Goal: Information Seeking & Learning: Find specific fact

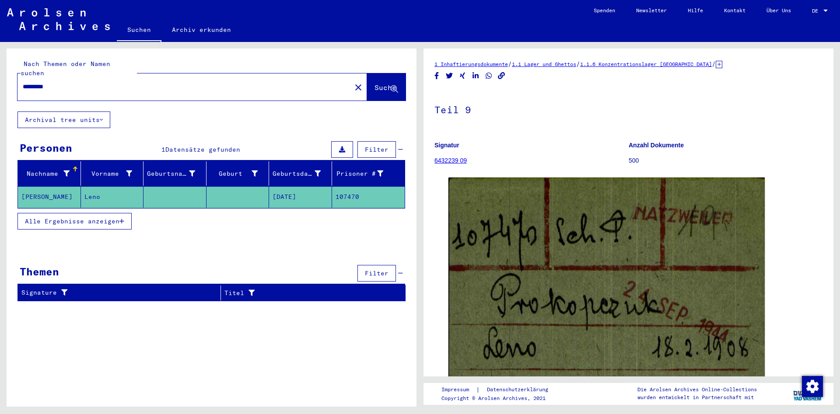
click at [134, 84] on div "*********" at bounding box center [181, 87] width 328 height 20
click at [141, 82] on input "*********" at bounding box center [184, 86] width 323 height 9
paste input "text"
type input "*****"
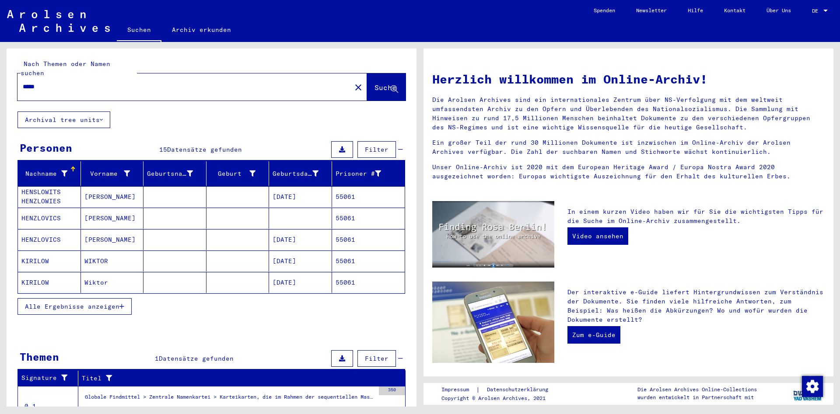
click at [94, 303] on span "Alle Ergebnisse anzeigen" at bounding box center [72, 307] width 94 height 8
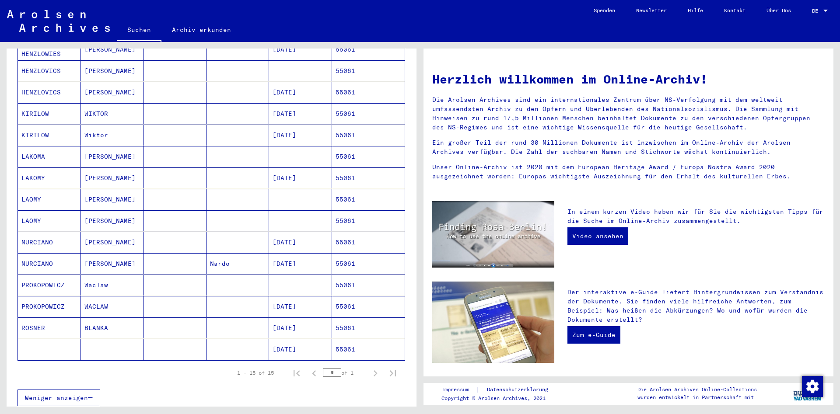
scroll to position [189, 0]
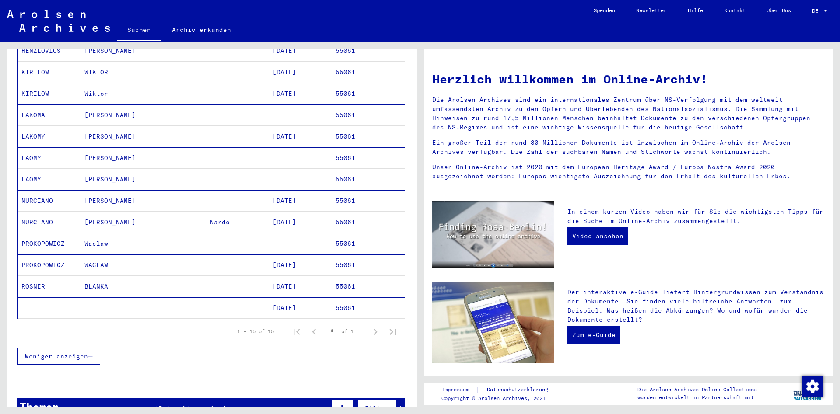
click at [202, 260] on mat-cell at bounding box center [174, 265] width 63 height 21
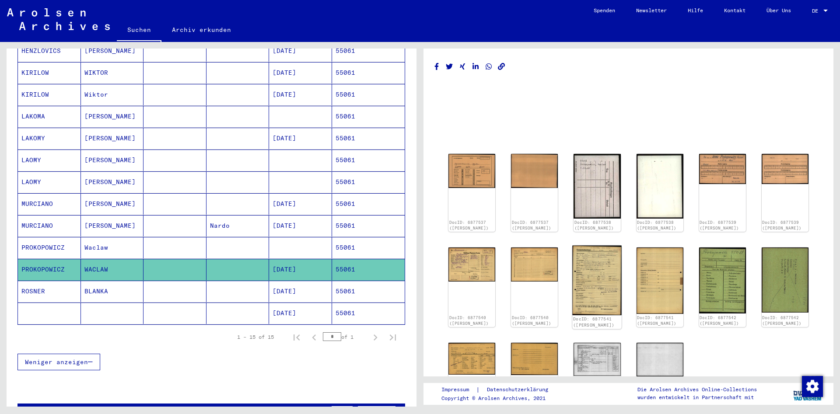
click at [607, 274] on img at bounding box center [596, 281] width 49 height 70
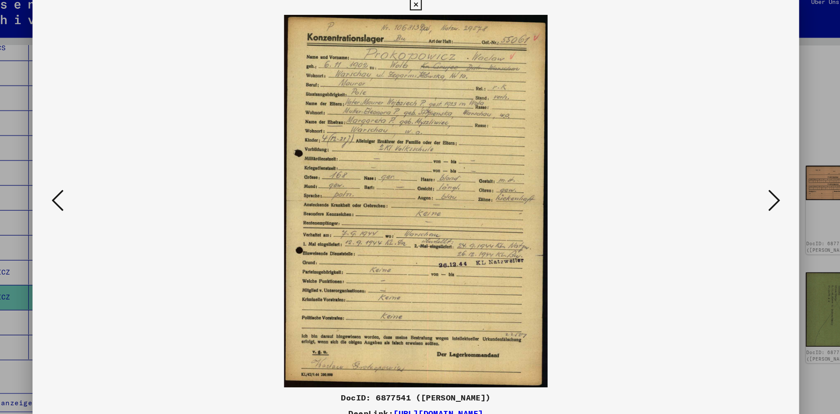
click at [103, 189] on icon at bounding box center [106, 184] width 10 height 21
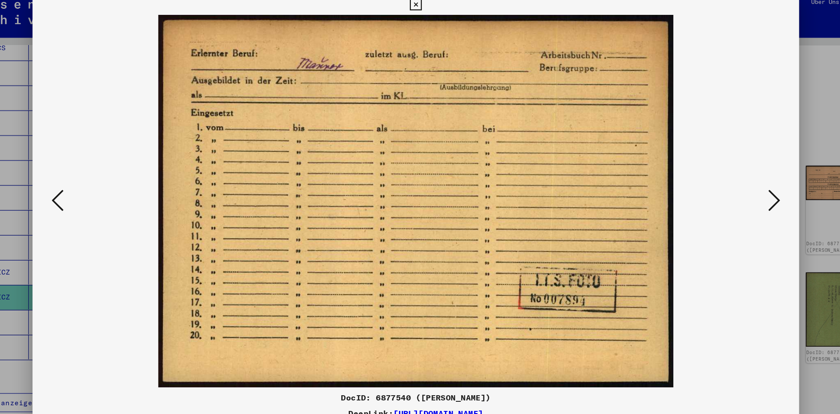
click at [103, 189] on icon at bounding box center [106, 184] width 10 height 21
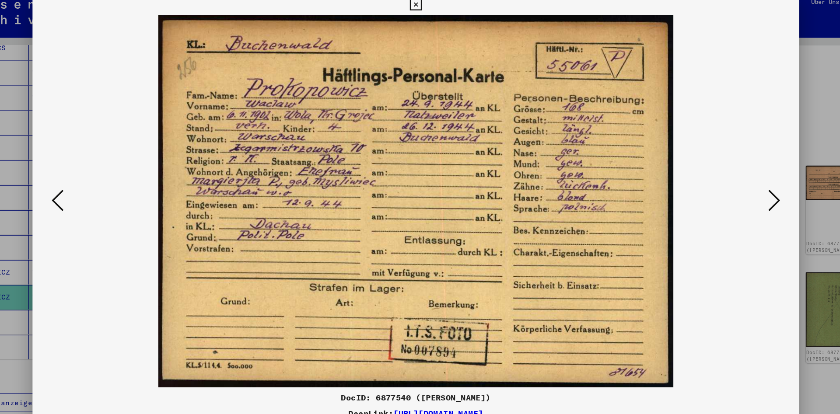
click at [425, 12] on icon at bounding box center [420, 13] width 10 height 10
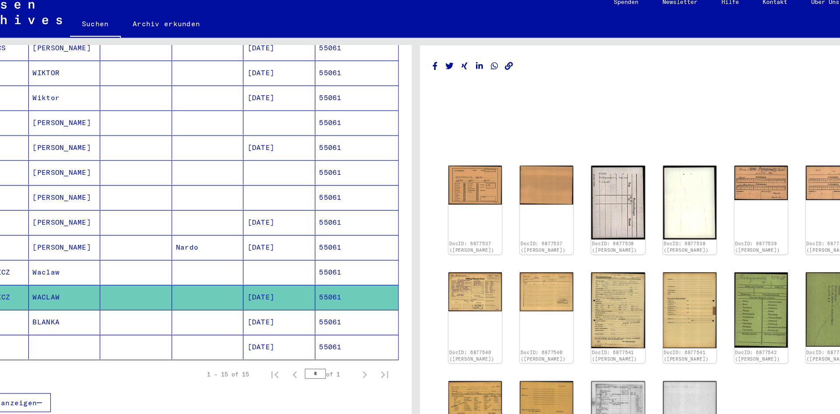
scroll to position [0, 0]
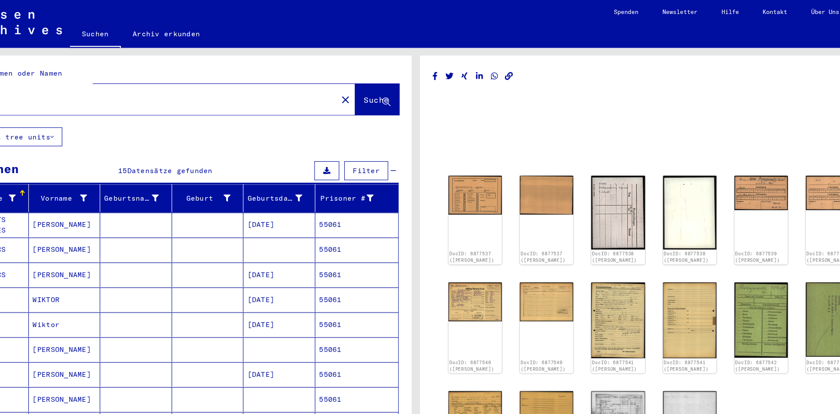
click at [235, 82] on input "*****" at bounding box center [184, 86] width 323 height 9
click at [250, 90] on div "***** close" at bounding box center [191, 86] width 349 height 27
click at [349, 78] on button "close" at bounding box center [357, 86] width 17 height 17
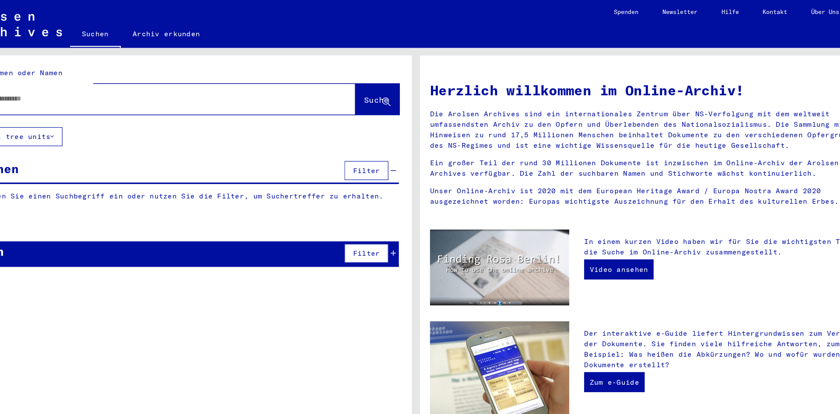
click at [342, 76] on div at bounding box center [191, 86] width 349 height 27
click at [254, 82] on input "text" at bounding box center [182, 86] width 318 height 9
paste input "*****"
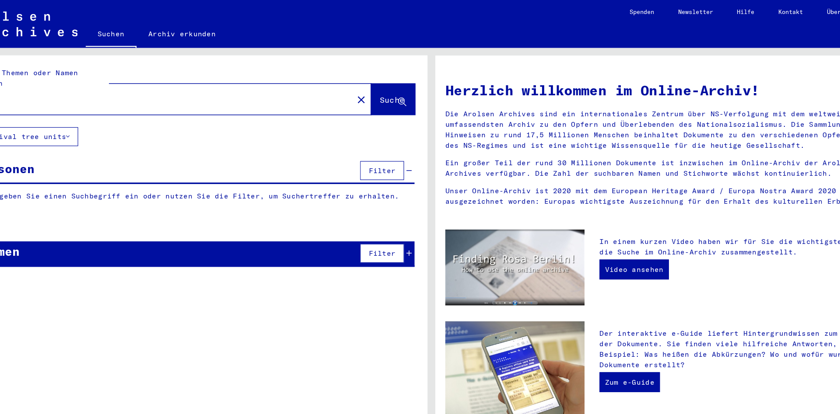
click at [389, 83] on span "Suche" at bounding box center [385, 87] width 22 height 9
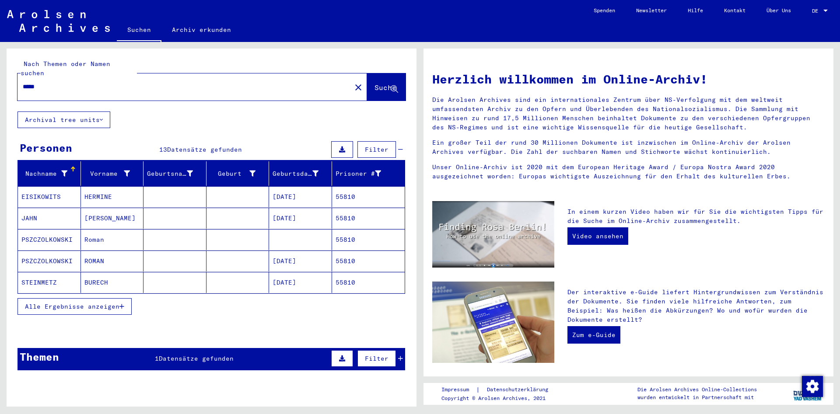
click at [67, 234] on mat-cell "PSZCZOLKOWSKI" at bounding box center [49, 239] width 63 height 21
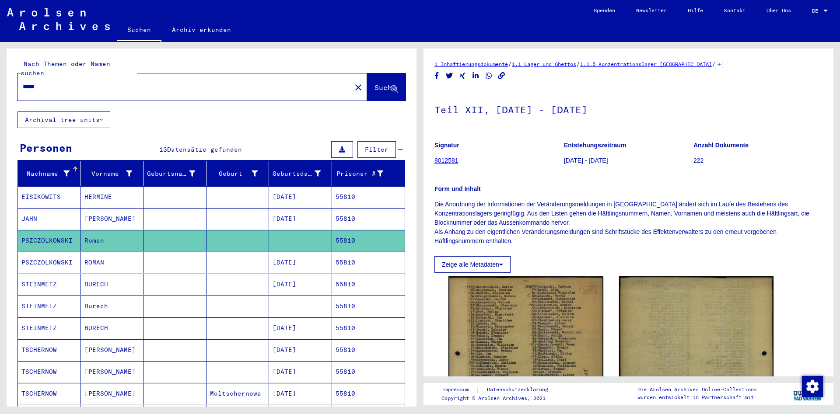
click at [55, 252] on mat-cell "PSZCZOLKOWSKI" at bounding box center [49, 262] width 63 height 21
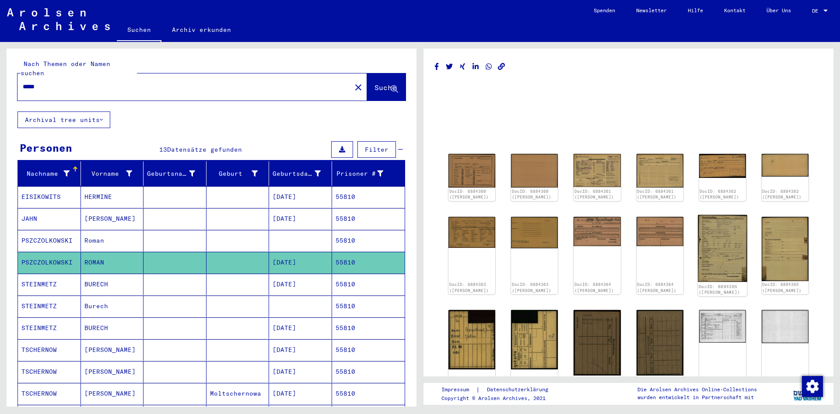
click at [710, 254] on img at bounding box center [721, 248] width 49 height 67
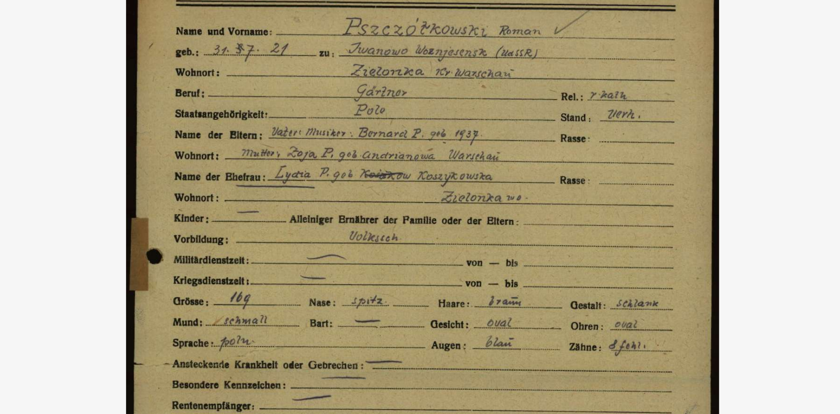
click at [573, 60] on img at bounding box center [420, 185] width 612 height 327
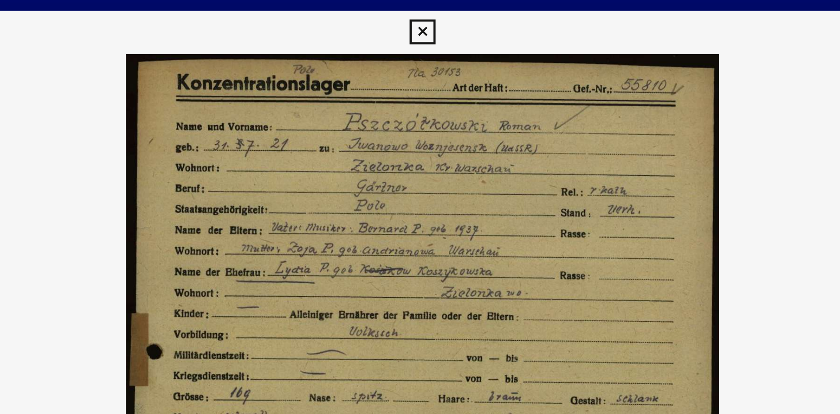
click at [554, 37] on img at bounding box center [420, 185] width 612 height 327
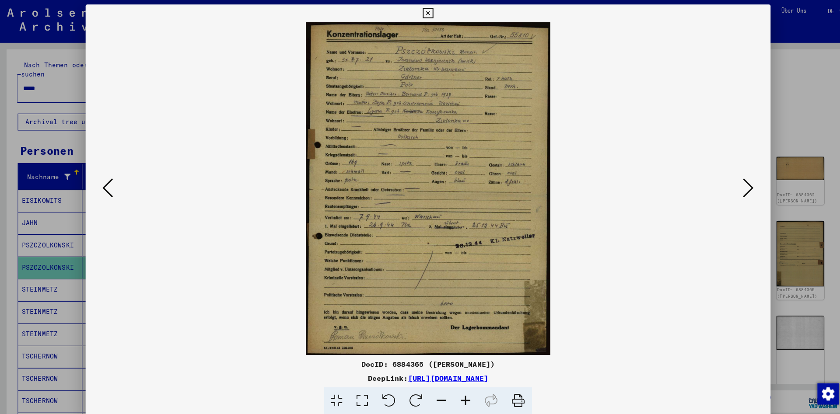
click at [427, 19] on button at bounding box center [419, 12] width 15 height 17
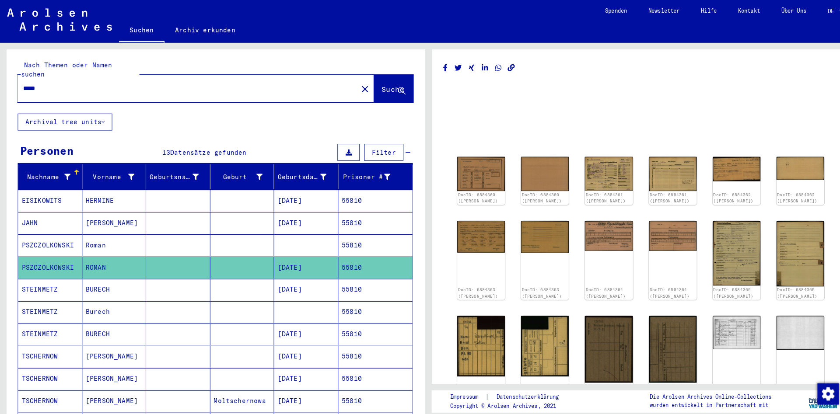
click at [143, 82] on input "*****" at bounding box center [184, 86] width 323 height 9
paste input "text"
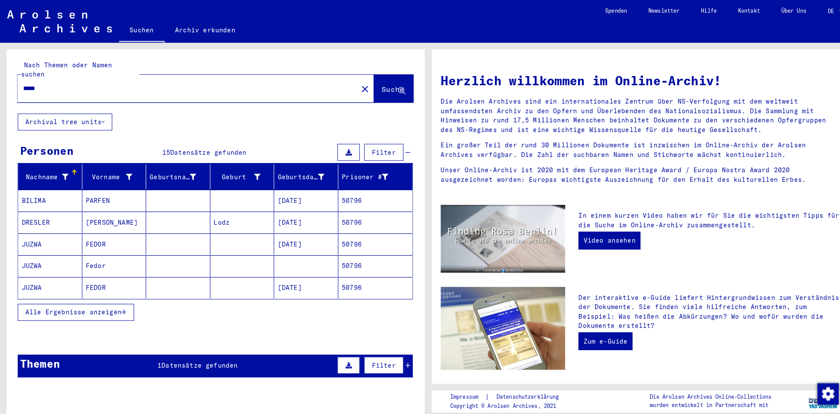
click at [71, 303] on span "Alle Ergebnisse anzeigen" at bounding box center [72, 307] width 94 height 8
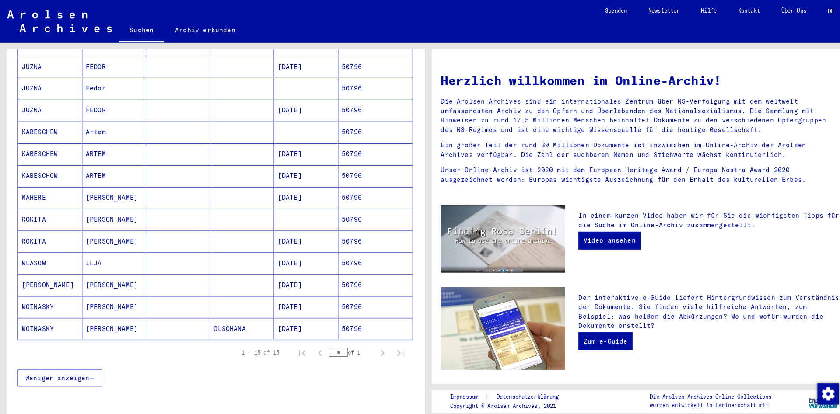
scroll to position [269, 0]
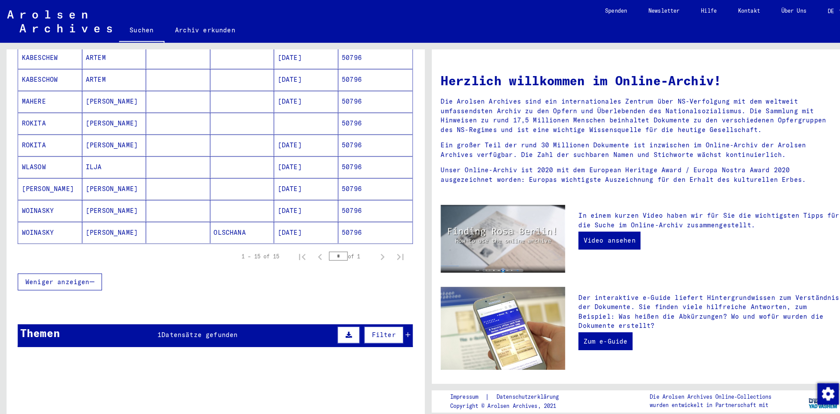
click at [173, 132] on mat-cell at bounding box center [174, 142] width 63 height 21
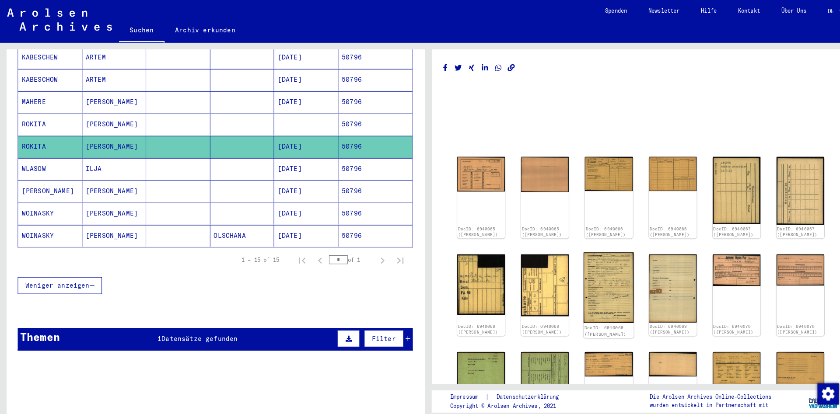
click at [608, 283] on img at bounding box center [596, 282] width 49 height 69
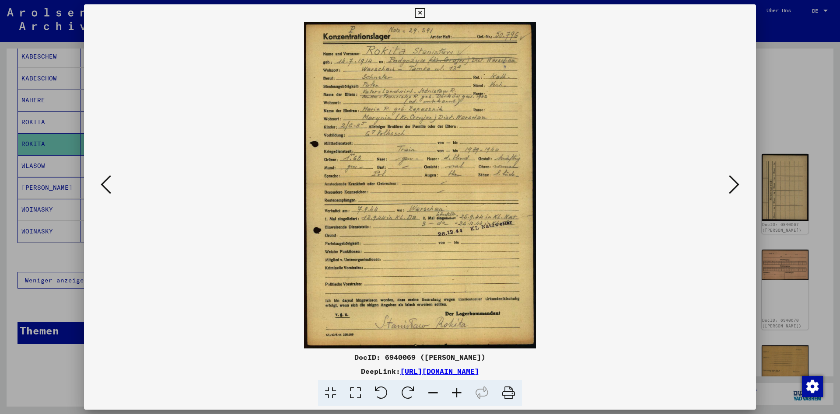
click at [104, 190] on icon at bounding box center [106, 184] width 10 height 21
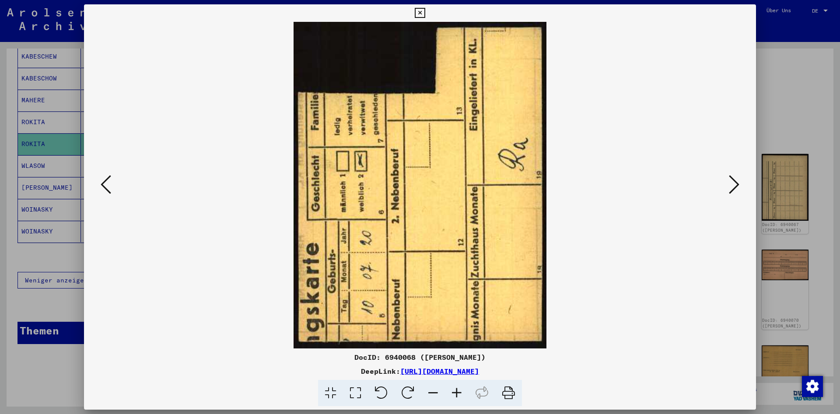
click at [104, 190] on icon at bounding box center [106, 184] width 10 height 21
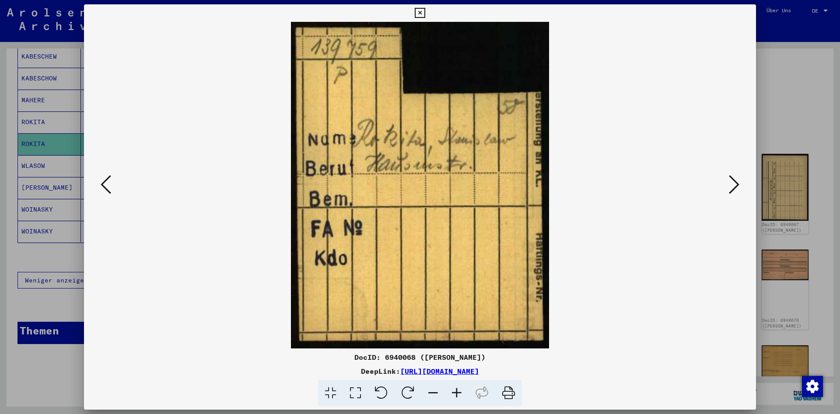
click at [104, 190] on icon at bounding box center [106, 184] width 10 height 21
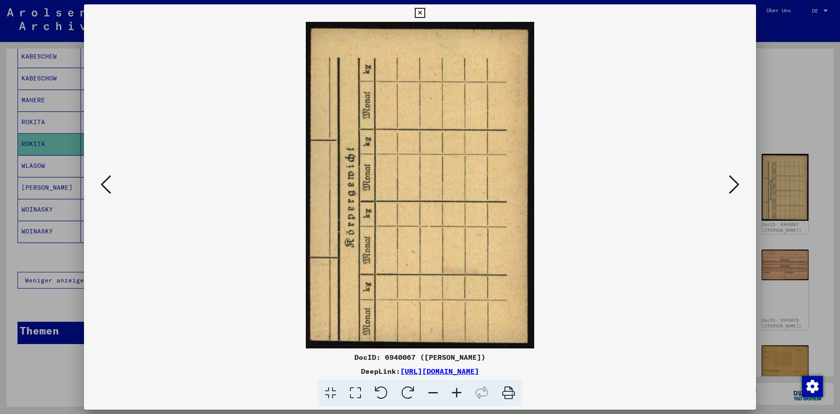
click at [104, 190] on icon at bounding box center [106, 184] width 10 height 21
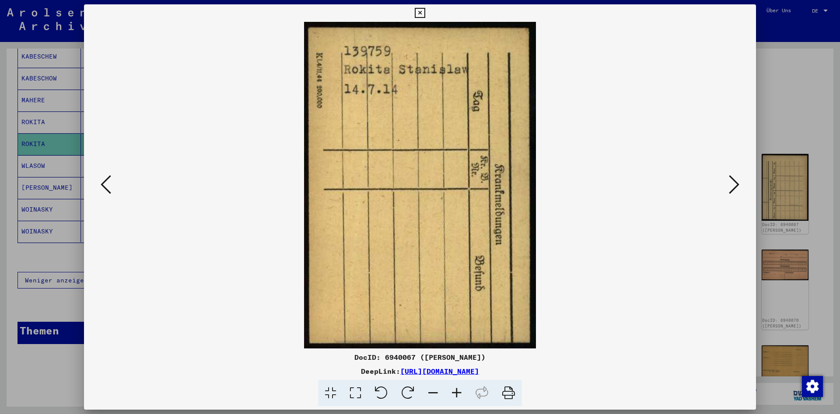
click at [104, 190] on icon at bounding box center [106, 184] width 10 height 21
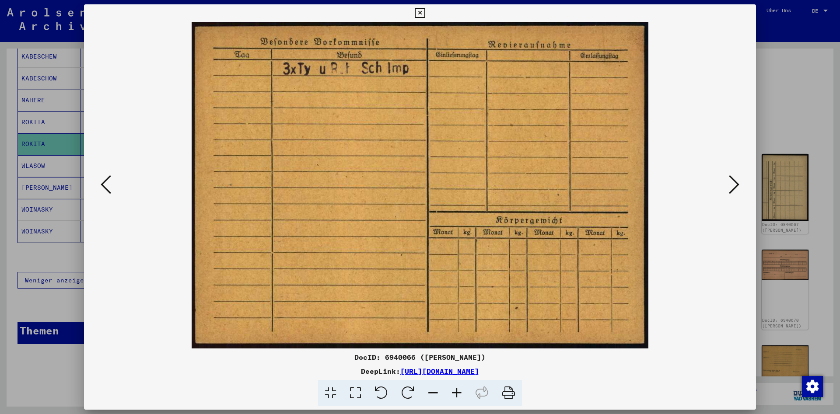
click at [104, 190] on icon at bounding box center [106, 184] width 10 height 21
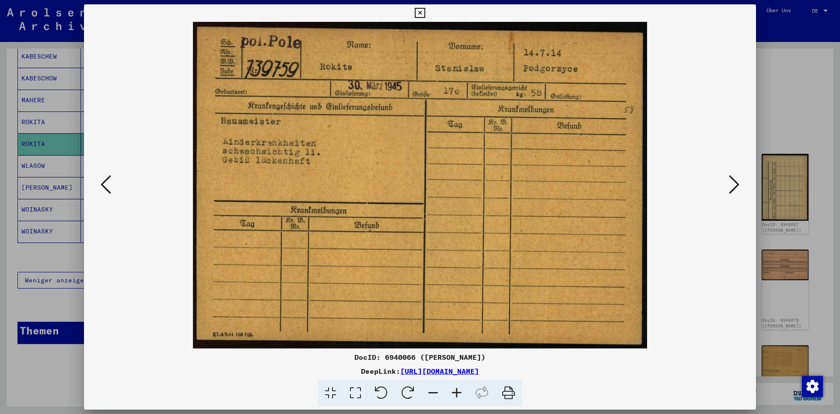
click at [104, 190] on icon at bounding box center [106, 184] width 10 height 21
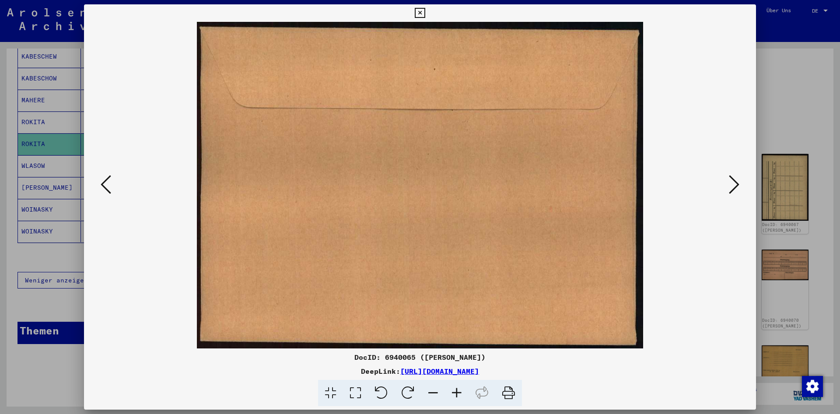
click at [104, 190] on icon at bounding box center [106, 184] width 10 height 21
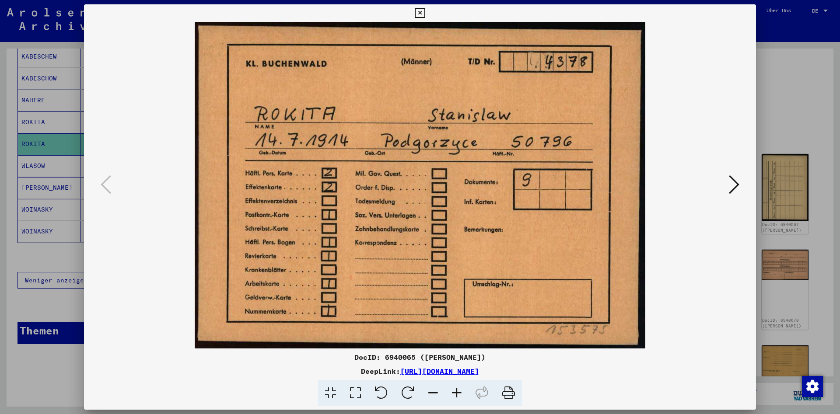
click at [739, 189] on icon at bounding box center [734, 184] width 10 height 21
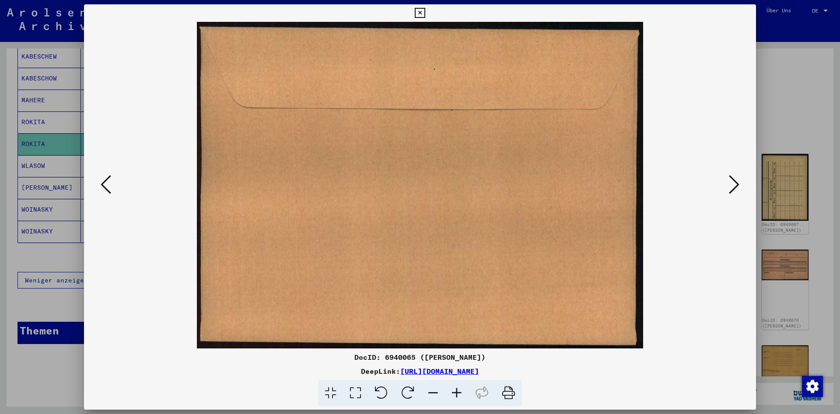
click at [736, 189] on icon at bounding box center [734, 184] width 10 height 21
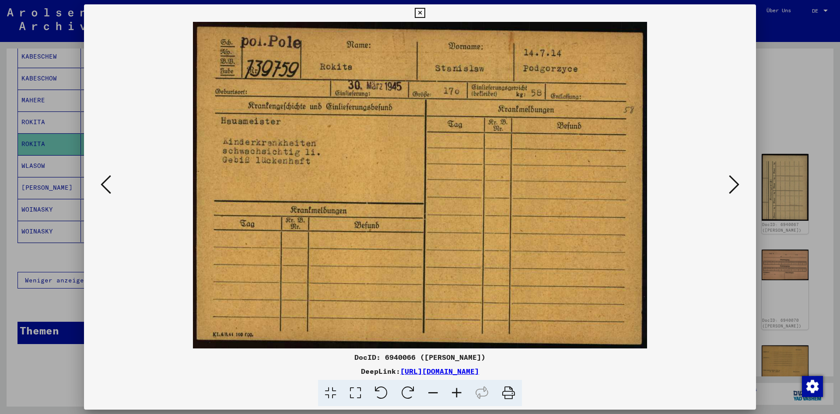
click at [736, 189] on icon at bounding box center [734, 184] width 10 height 21
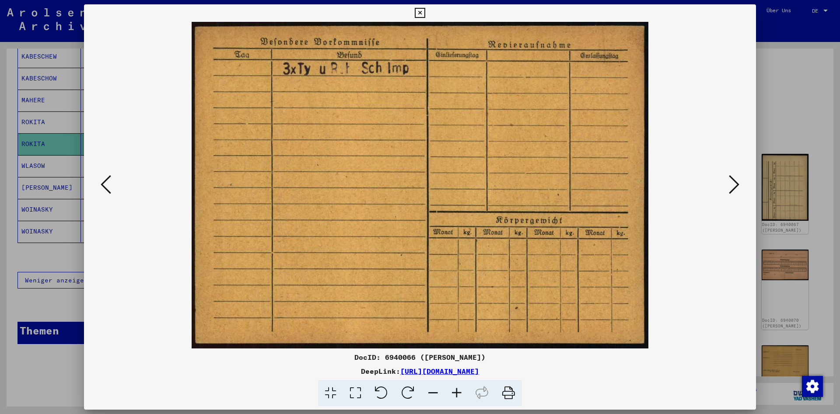
click at [736, 189] on icon at bounding box center [734, 184] width 10 height 21
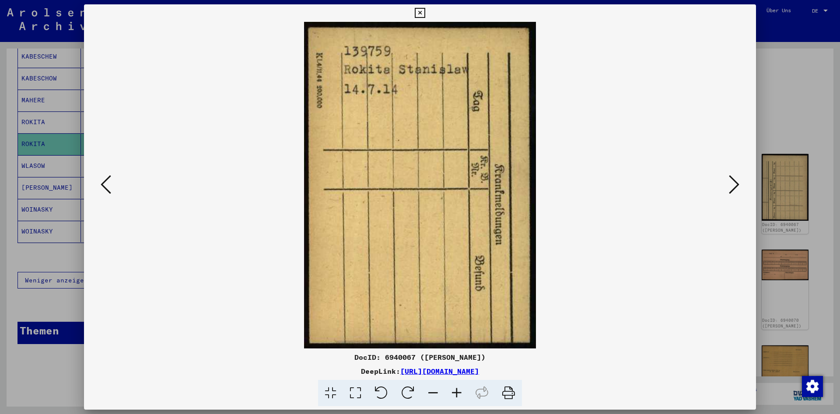
click at [736, 189] on icon at bounding box center [734, 184] width 10 height 21
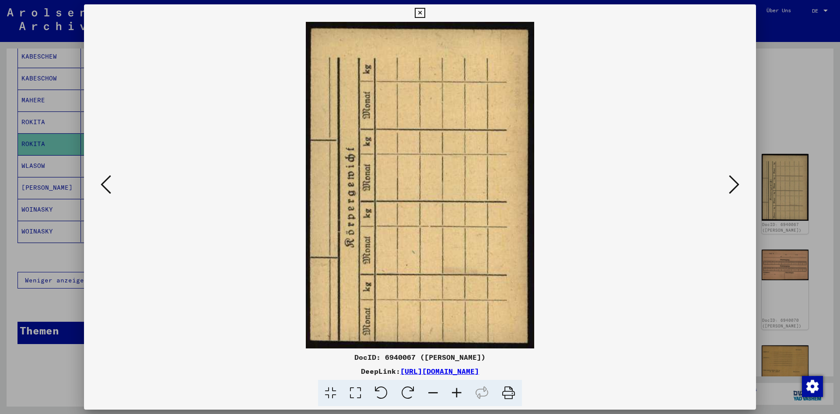
click at [736, 189] on icon at bounding box center [734, 184] width 10 height 21
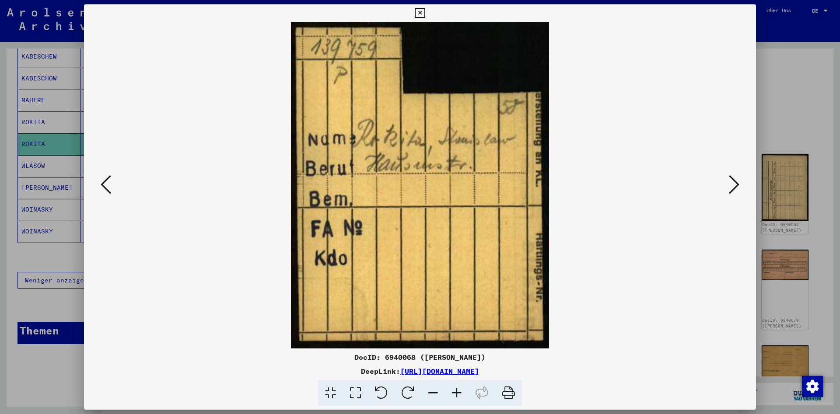
click at [736, 189] on icon at bounding box center [734, 184] width 10 height 21
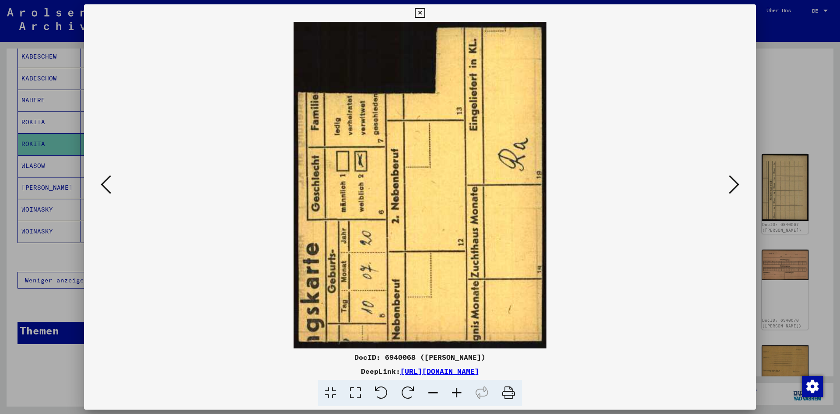
click at [736, 189] on icon at bounding box center [734, 184] width 10 height 21
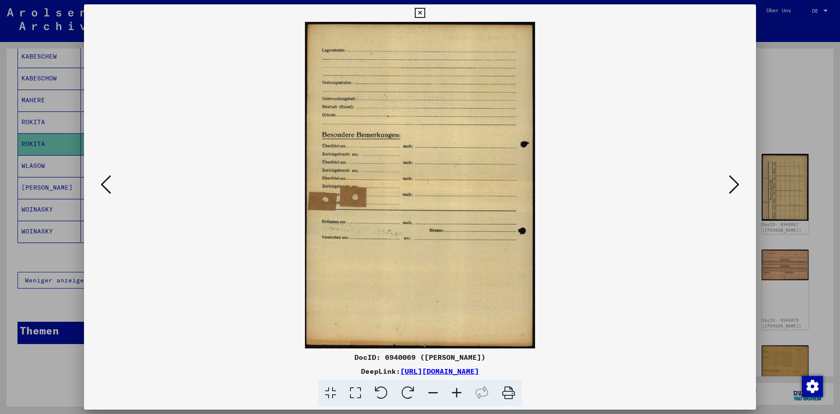
click at [736, 189] on icon at bounding box center [734, 184] width 10 height 21
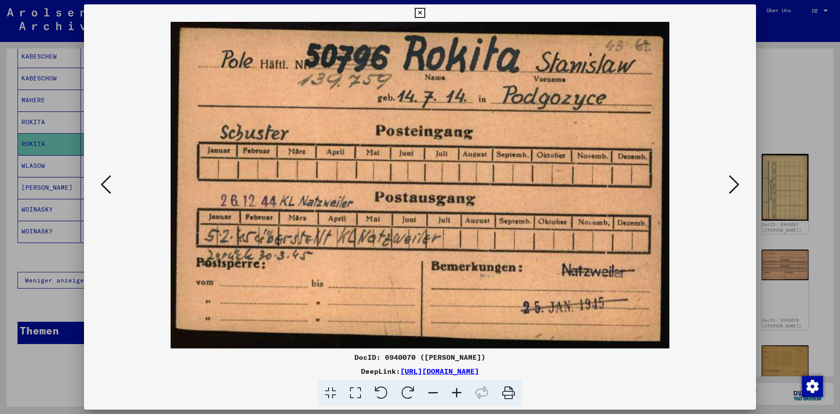
click at [736, 189] on icon at bounding box center [734, 184] width 10 height 21
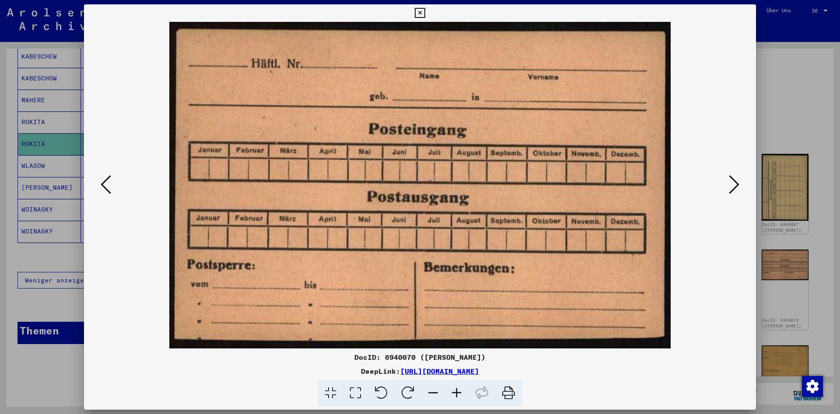
click at [736, 189] on icon at bounding box center [734, 184] width 10 height 21
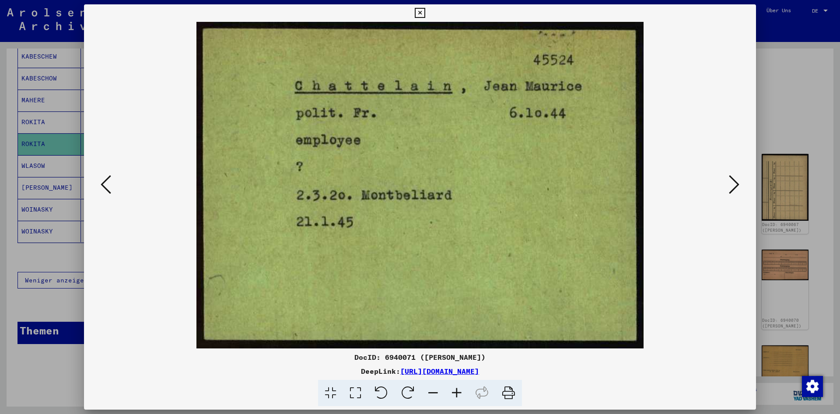
click at [736, 189] on icon at bounding box center [734, 184] width 10 height 21
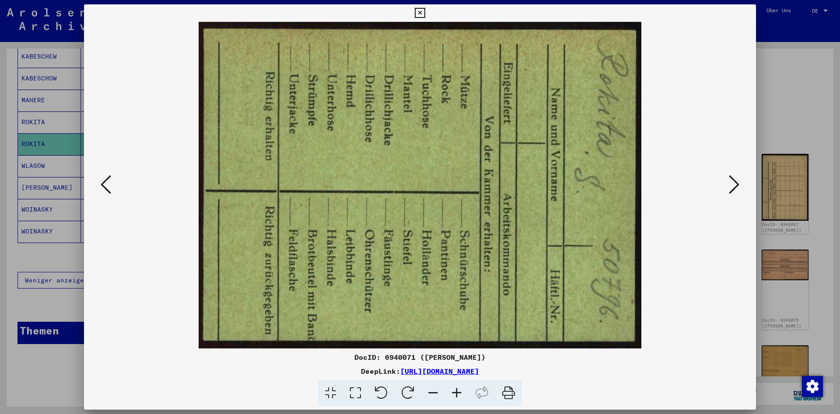
click at [736, 189] on icon at bounding box center [734, 184] width 10 height 21
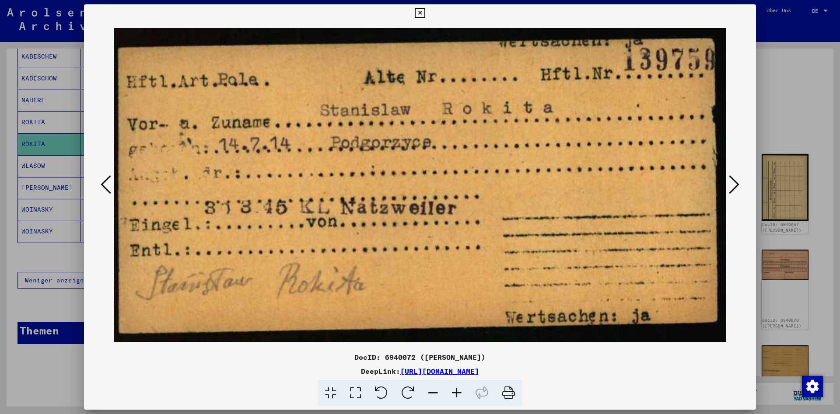
click at [427, 13] on div at bounding box center [419, 12] width 15 height 17
click at [425, 10] on icon at bounding box center [420, 13] width 10 height 10
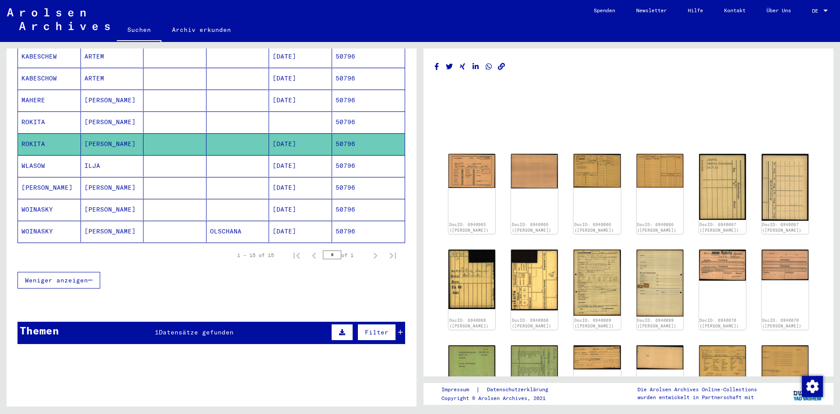
scroll to position [0, 0]
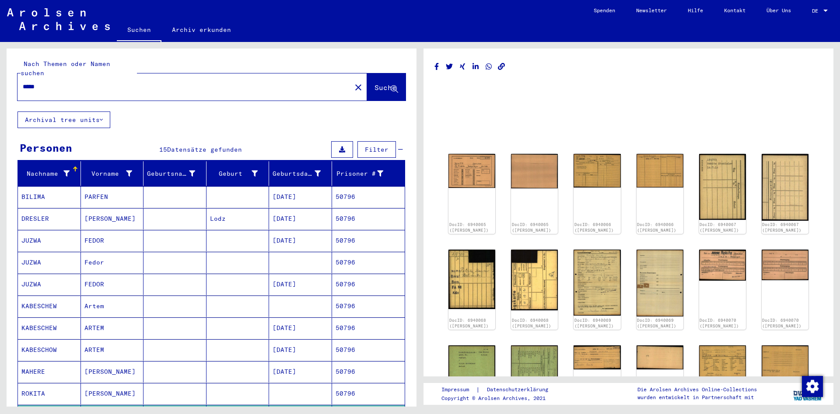
click at [133, 82] on div "*****" at bounding box center [181, 87] width 328 height 20
click at [136, 82] on input "*****" at bounding box center [184, 86] width 323 height 9
paste input "text"
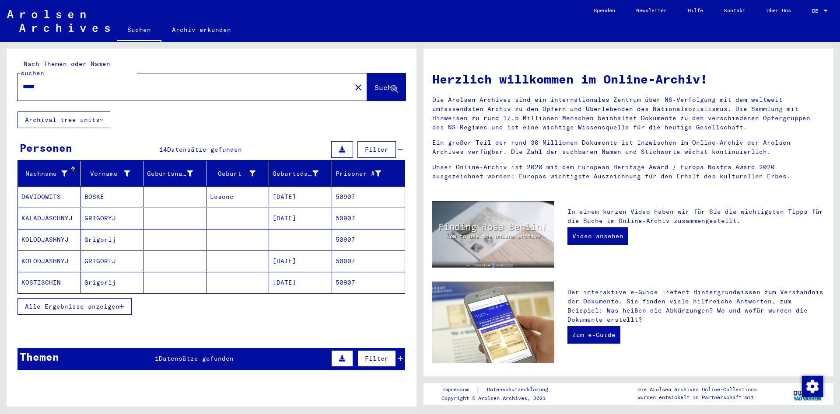
click at [85, 303] on span "Alle Ergebnisse anzeigen" at bounding box center [72, 307] width 94 height 8
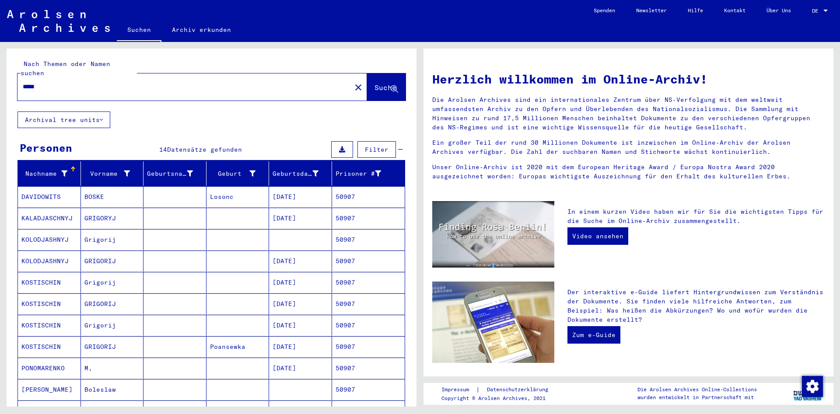
scroll to position [142, 0]
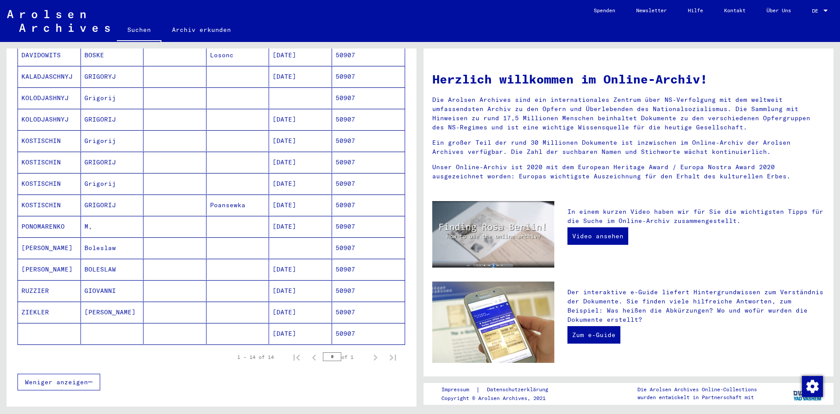
click at [222, 237] on mat-cell at bounding box center [237, 247] width 63 height 21
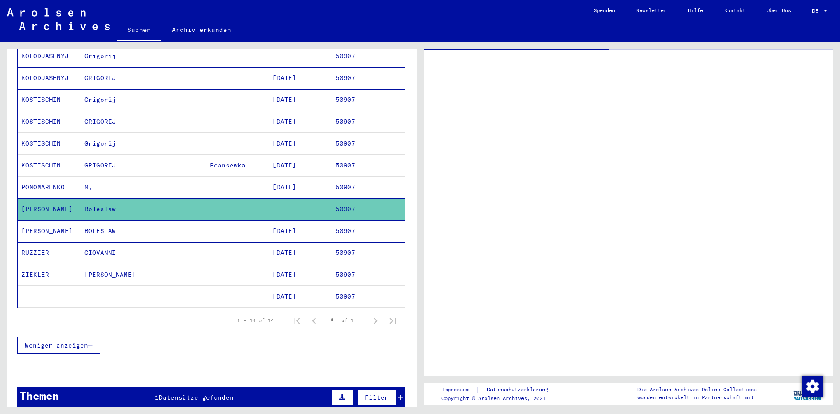
scroll to position [190, 0]
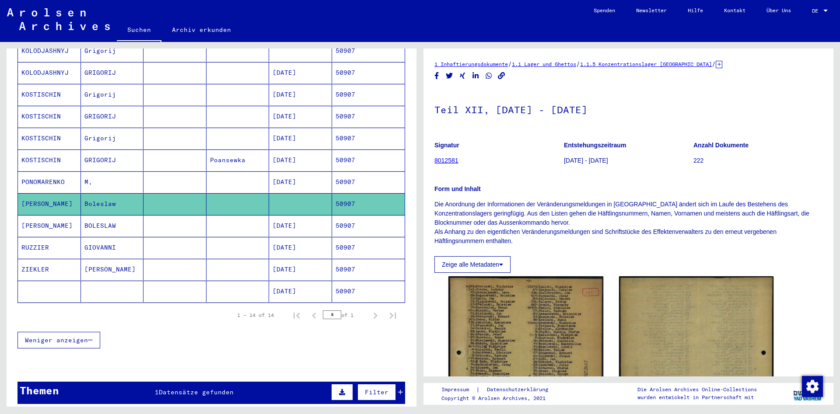
click at [212, 221] on mat-cell at bounding box center [237, 225] width 63 height 21
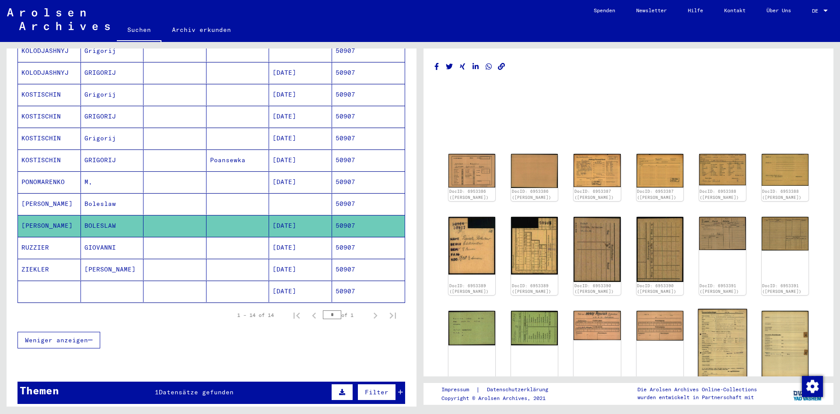
click at [733, 344] on img at bounding box center [721, 344] width 49 height 70
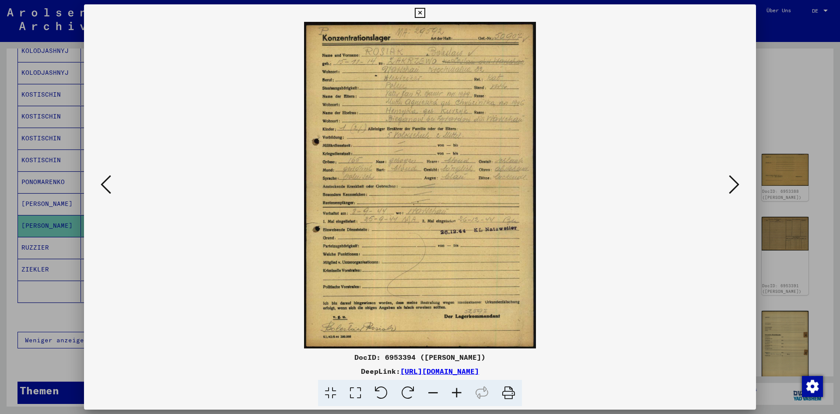
click at [460, 391] on icon at bounding box center [457, 393] width 24 height 27
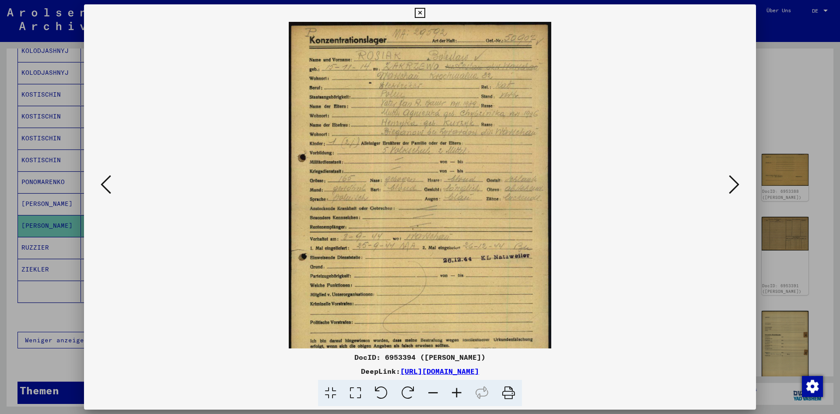
click at [460, 391] on icon at bounding box center [457, 393] width 24 height 27
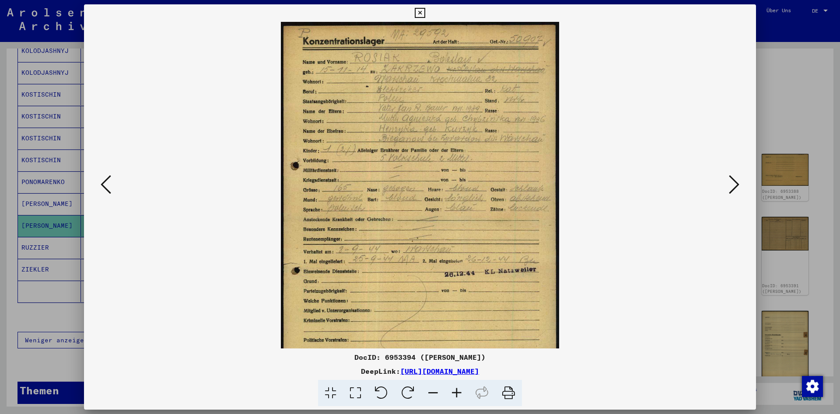
click at [460, 391] on icon at bounding box center [457, 393] width 24 height 27
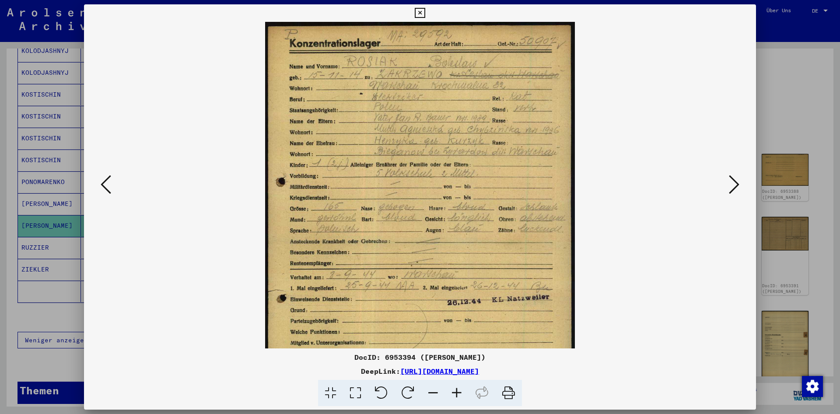
click at [460, 391] on icon at bounding box center [457, 393] width 24 height 27
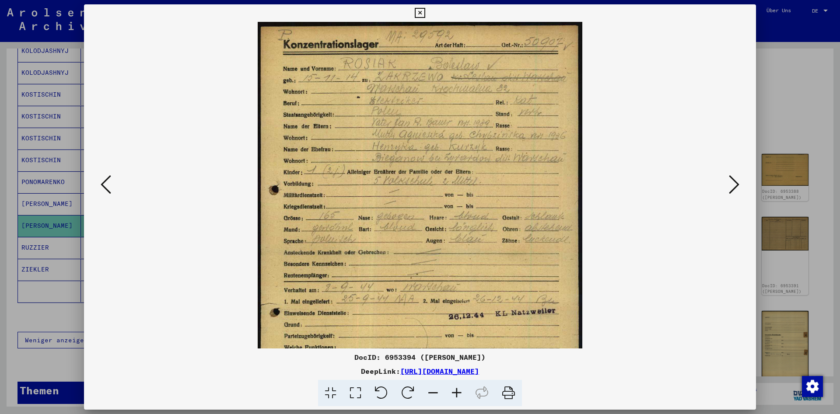
click at [460, 391] on icon at bounding box center [457, 393] width 24 height 27
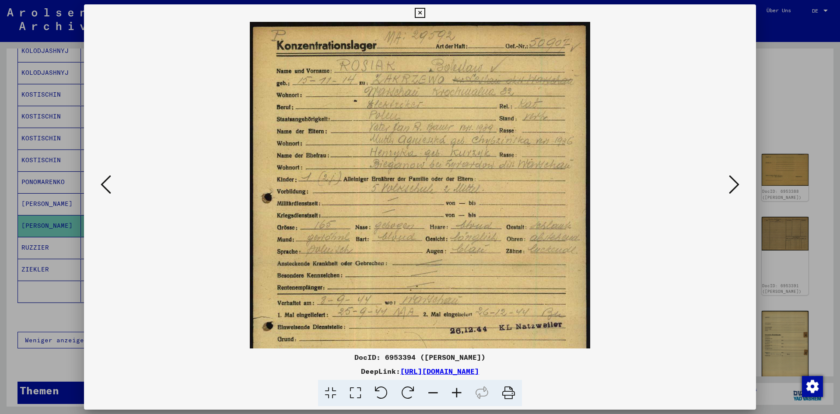
click at [460, 391] on icon at bounding box center [457, 393] width 24 height 27
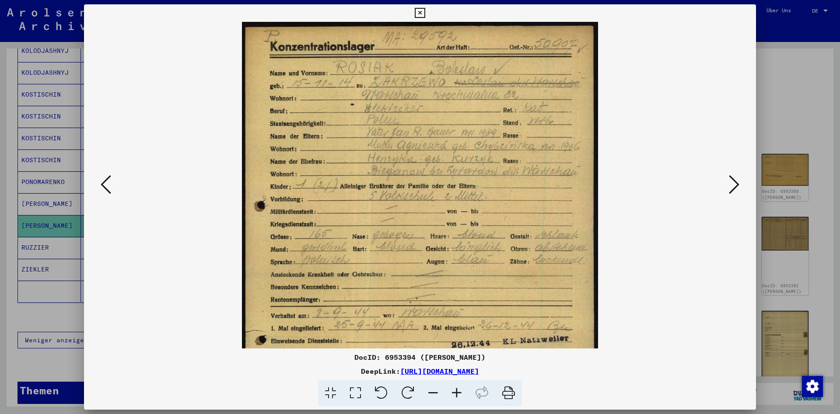
click at [460, 391] on icon at bounding box center [457, 393] width 24 height 27
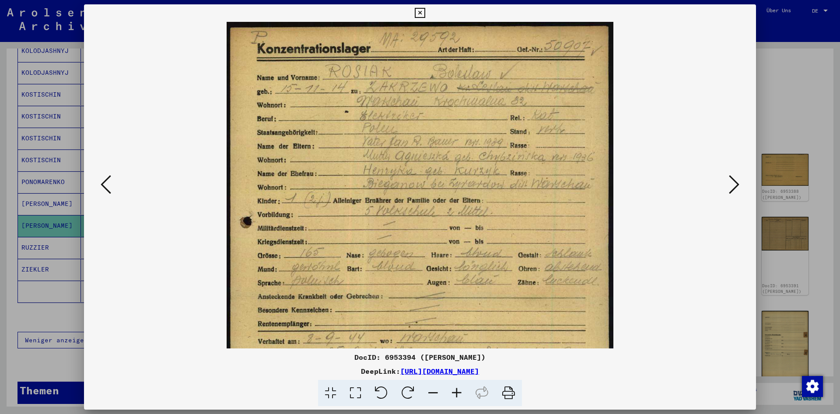
click at [103, 190] on icon at bounding box center [106, 184] width 10 height 21
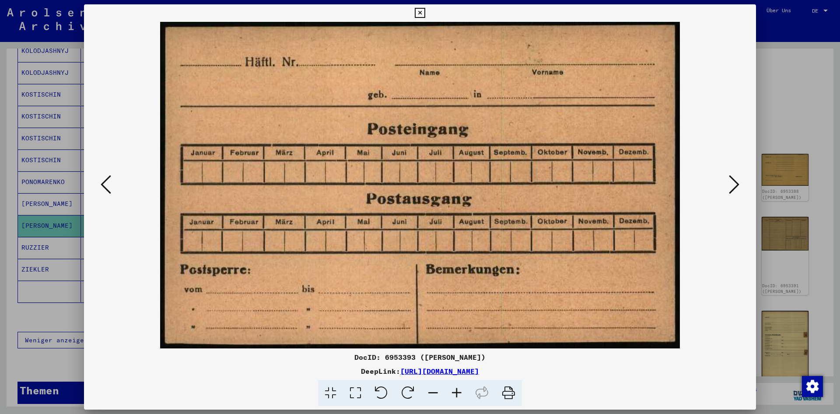
click at [103, 190] on icon at bounding box center [106, 184] width 10 height 21
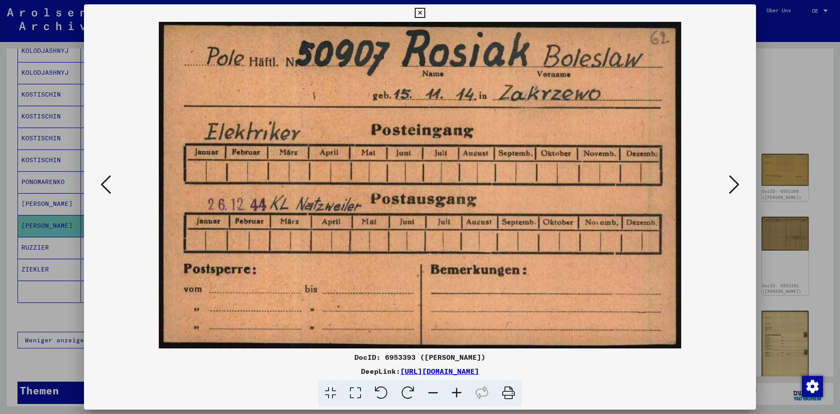
click at [103, 190] on icon at bounding box center [106, 184] width 10 height 21
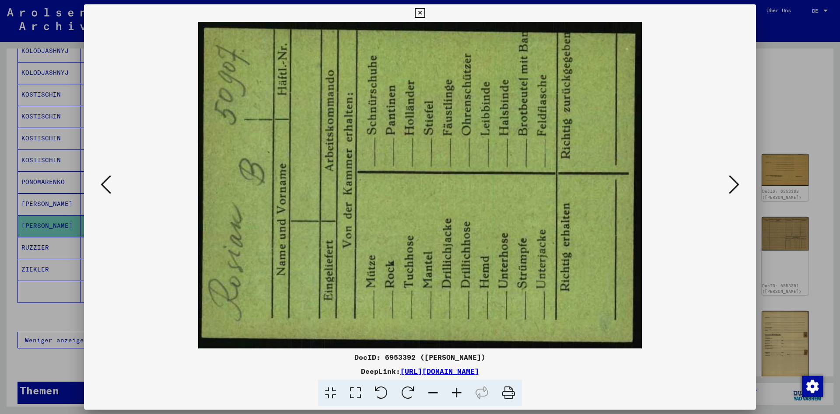
click at [103, 190] on icon at bounding box center [106, 184] width 10 height 21
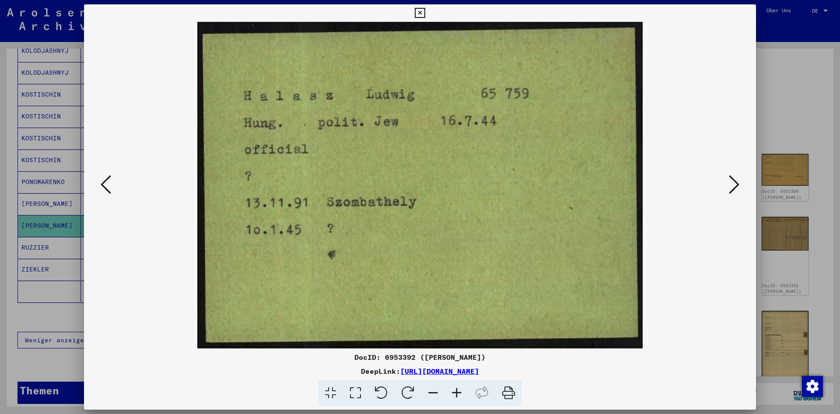
click at [103, 190] on icon at bounding box center [106, 184] width 10 height 21
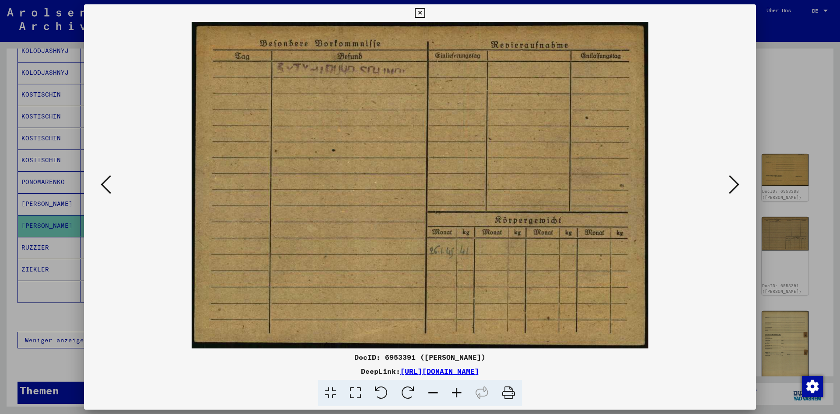
click at [103, 190] on icon at bounding box center [106, 184] width 10 height 21
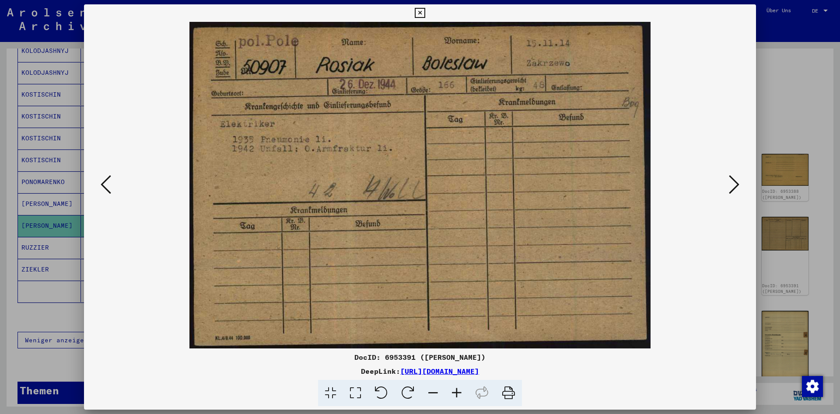
click at [103, 190] on icon at bounding box center [106, 184] width 10 height 21
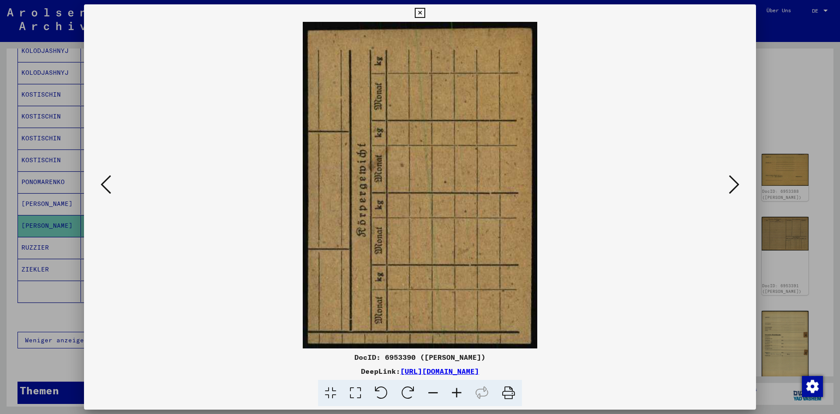
click at [112, 185] on button at bounding box center [106, 185] width 16 height 25
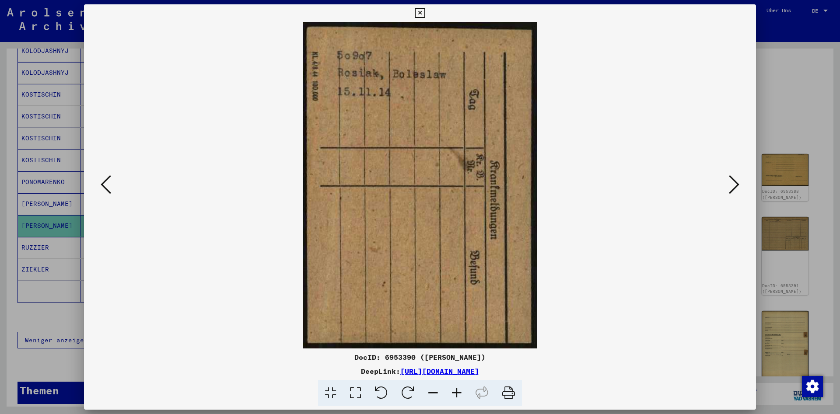
click at [112, 185] on button at bounding box center [106, 185] width 16 height 25
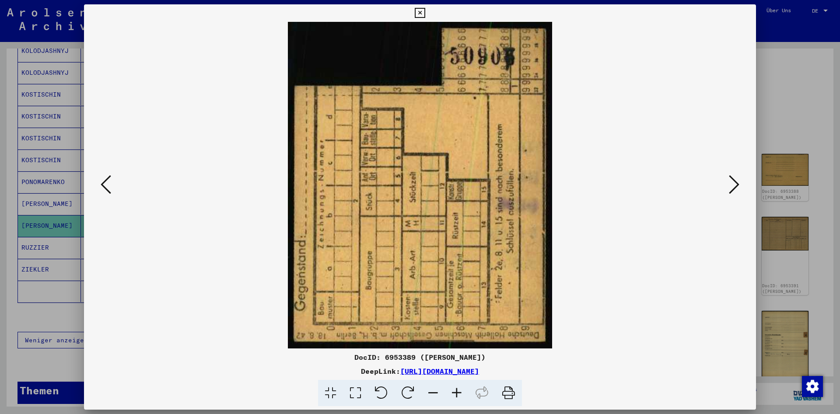
click at [112, 185] on button at bounding box center [106, 185] width 16 height 25
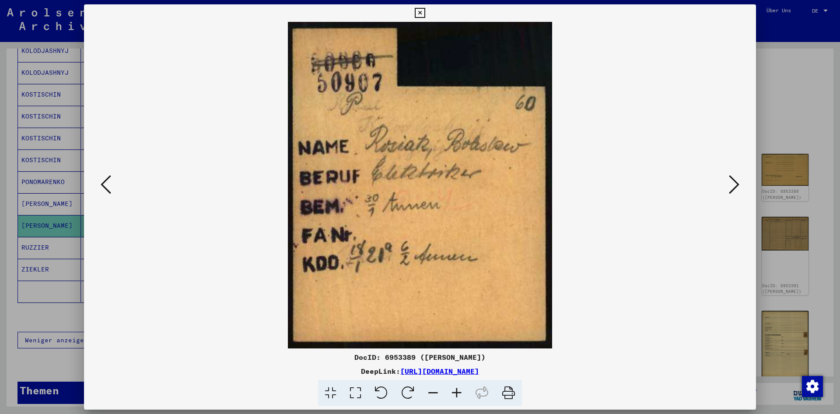
click at [112, 185] on button at bounding box center [106, 185] width 16 height 25
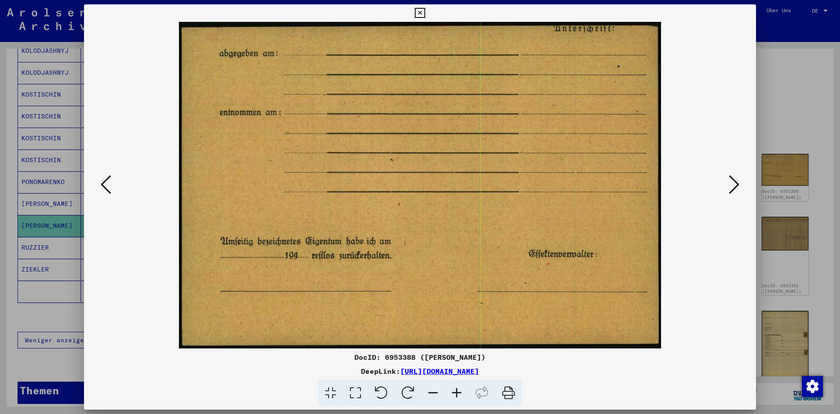
click at [112, 185] on button at bounding box center [106, 185] width 16 height 25
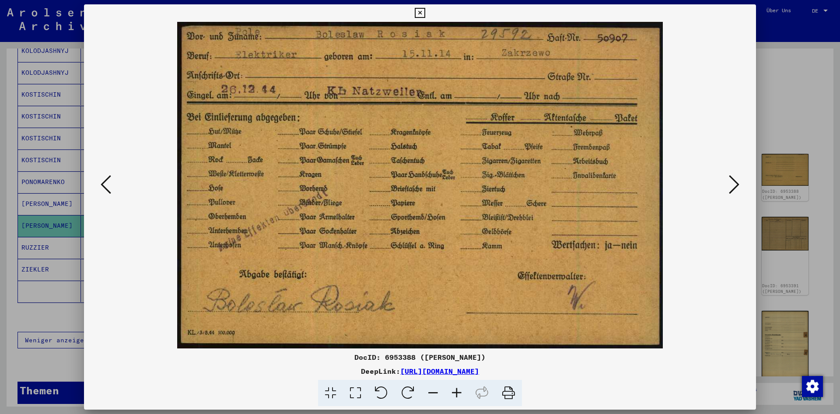
click at [739, 181] on icon at bounding box center [734, 184] width 10 height 21
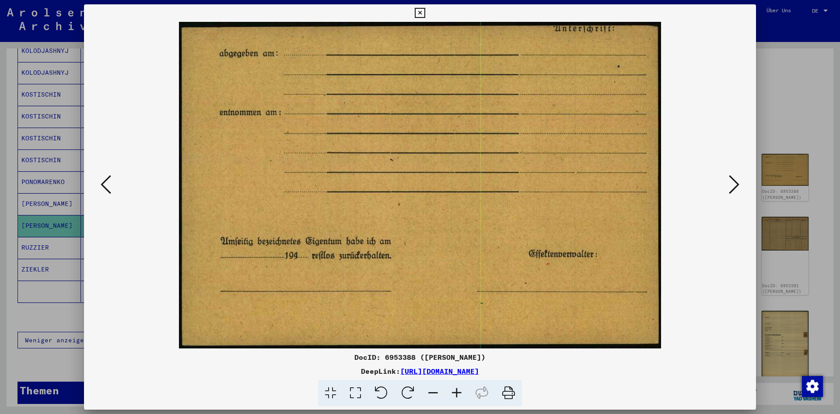
click at [739, 181] on icon at bounding box center [734, 184] width 10 height 21
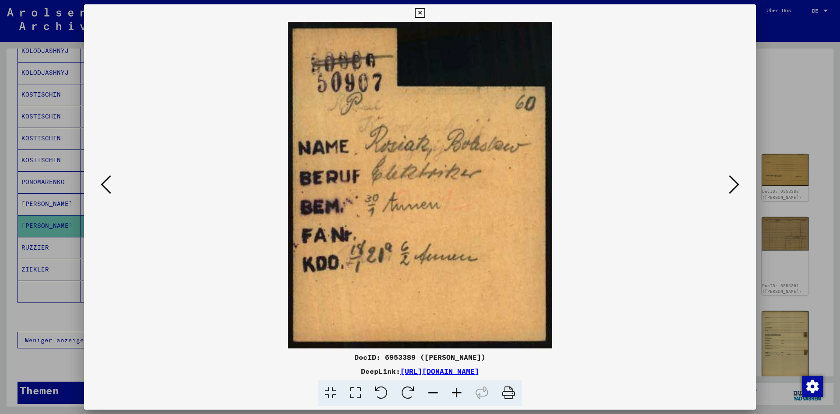
click at [739, 181] on icon at bounding box center [734, 184] width 10 height 21
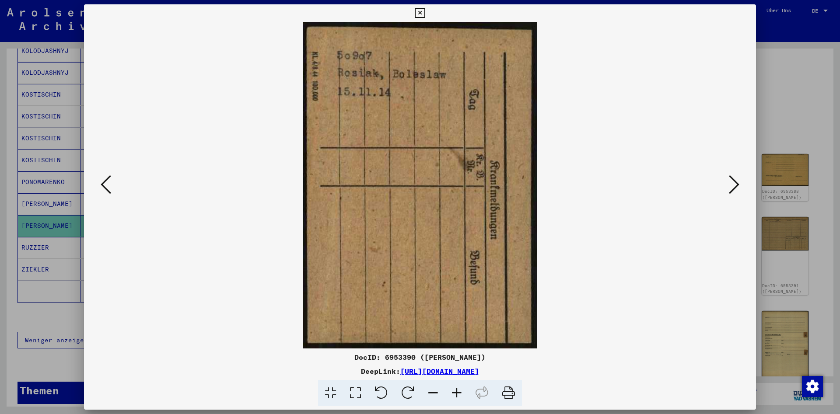
click at [739, 181] on icon at bounding box center [734, 184] width 10 height 21
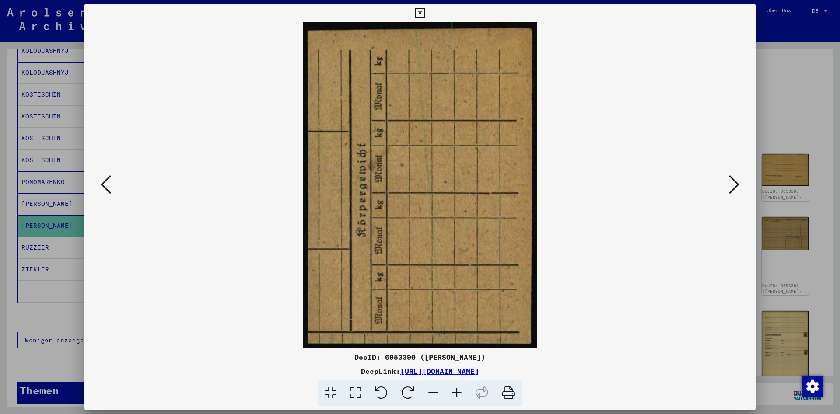
click at [739, 181] on icon at bounding box center [734, 184] width 10 height 21
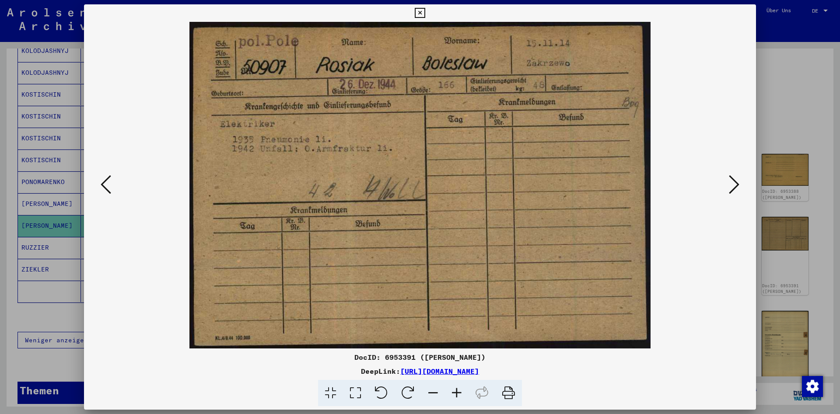
click at [739, 181] on icon at bounding box center [734, 184] width 10 height 21
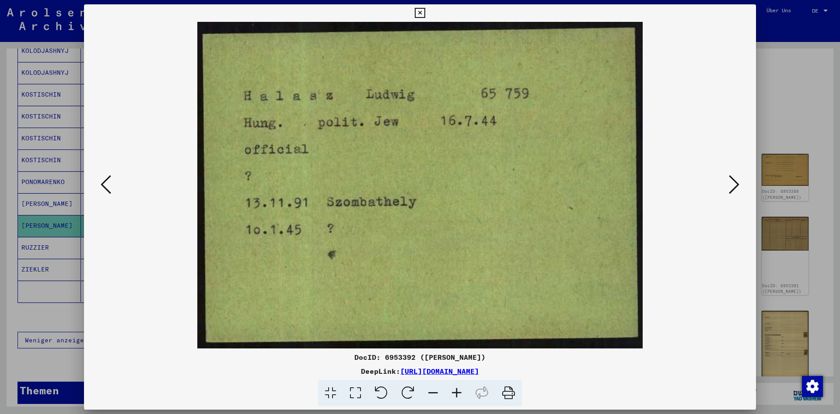
click at [739, 181] on icon at bounding box center [734, 184] width 10 height 21
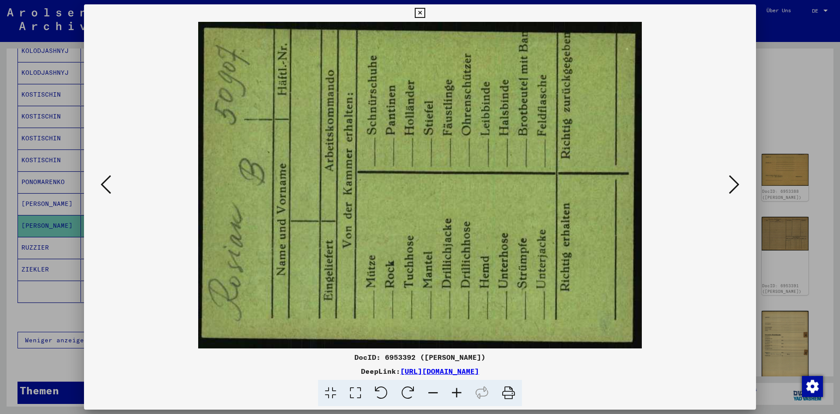
click at [739, 181] on icon at bounding box center [734, 184] width 10 height 21
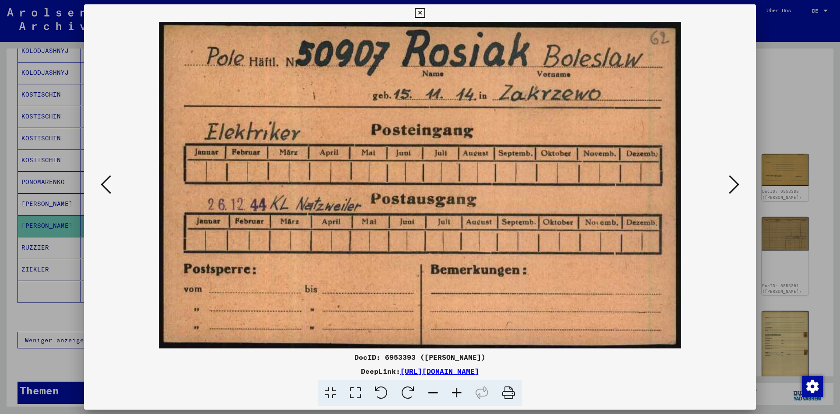
click at [739, 181] on icon at bounding box center [734, 184] width 10 height 21
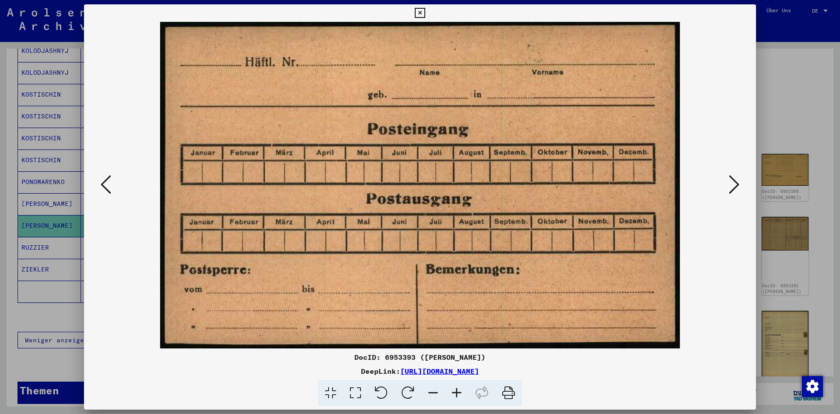
click at [739, 181] on icon at bounding box center [734, 184] width 10 height 21
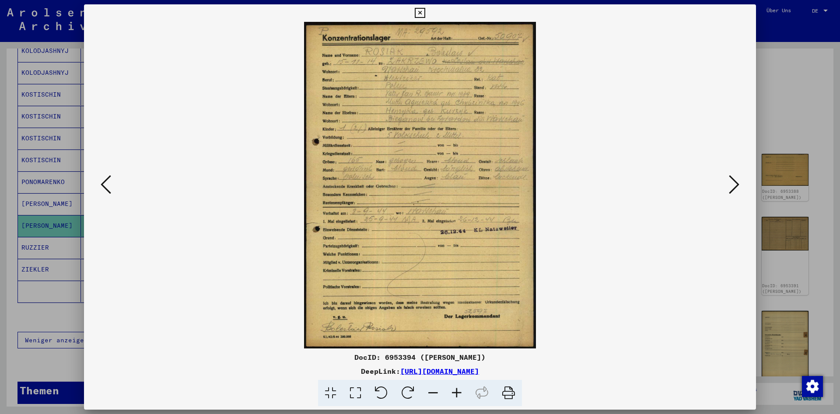
click at [458, 388] on icon at bounding box center [457, 393] width 24 height 27
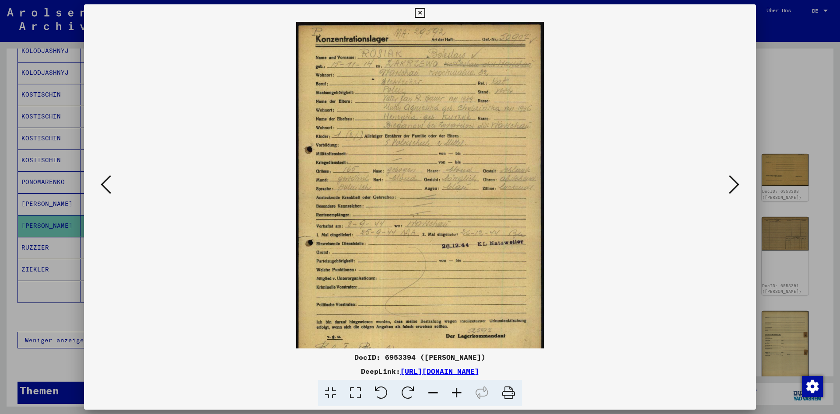
click at [458, 388] on icon at bounding box center [457, 393] width 24 height 27
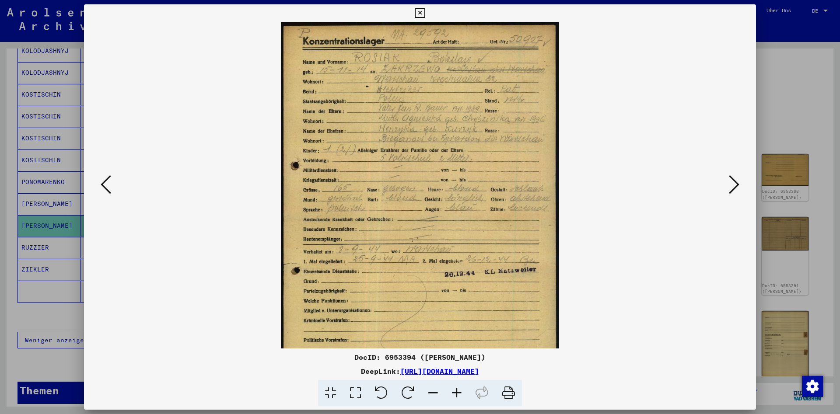
click at [458, 388] on icon at bounding box center [457, 393] width 24 height 27
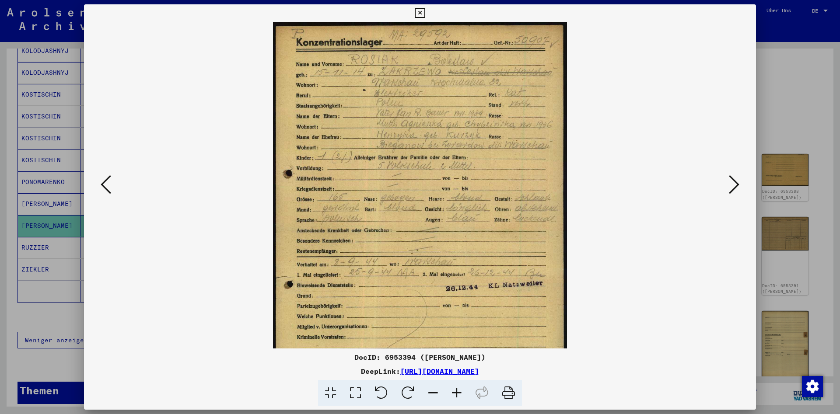
click at [458, 388] on icon at bounding box center [457, 393] width 24 height 27
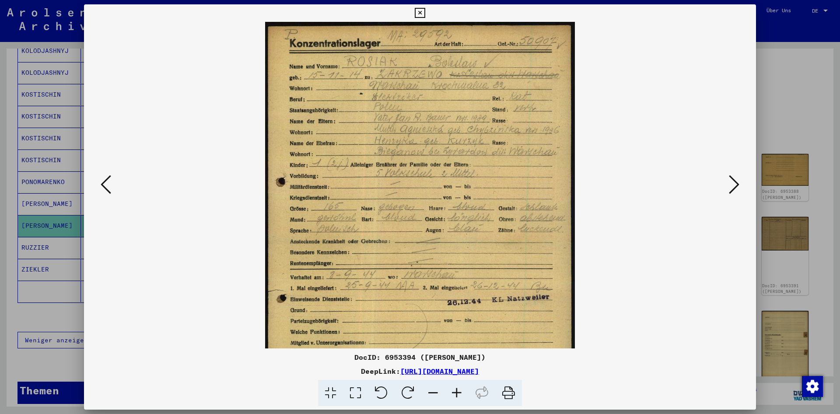
click at [458, 388] on icon at bounding box center [457, 393] width 24 height 27
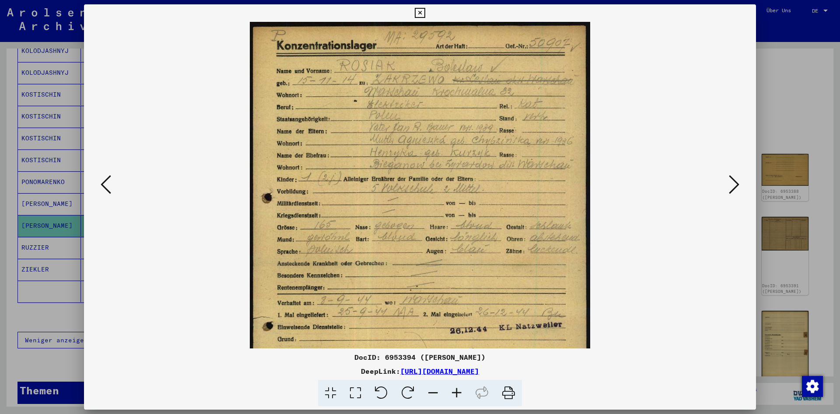
click at [458, 388] on icon at bounding box center [457, 393] width 24 height 27
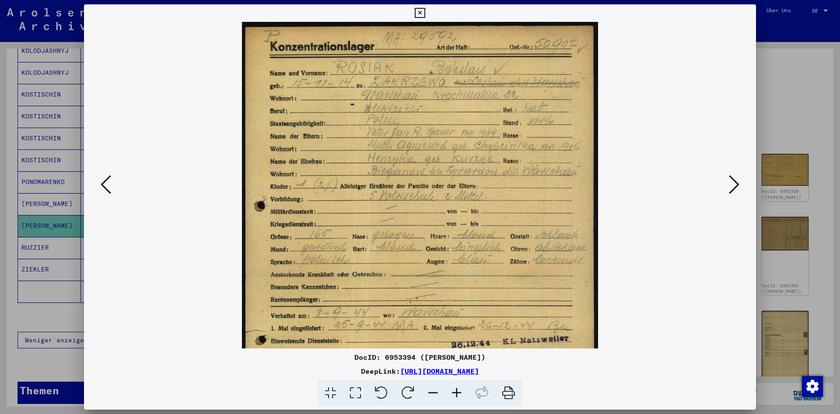
click at [458, 388] on icon at bounding box center [457, 393] width 24 height 27
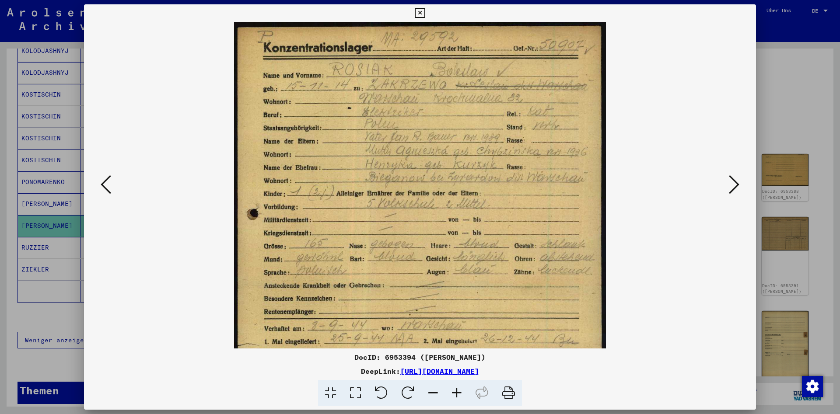
click at [458, 388] on icon at bounding box center [457, 393] width 24 height 27
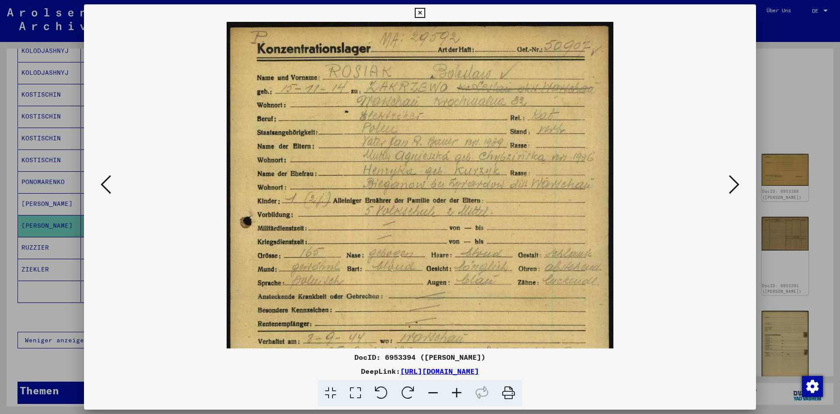
click at [458, 388] on icon at bounding box center [457, 393] width 24 height 27
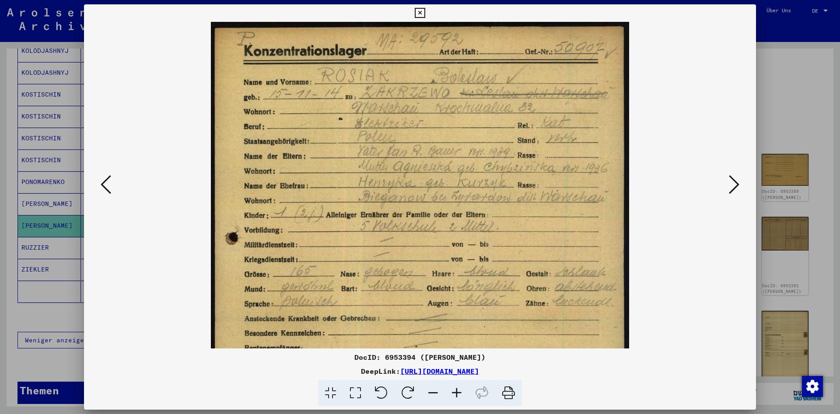
click at [458, 388] on icon at bounding box center [457, 393] width 24 height 27
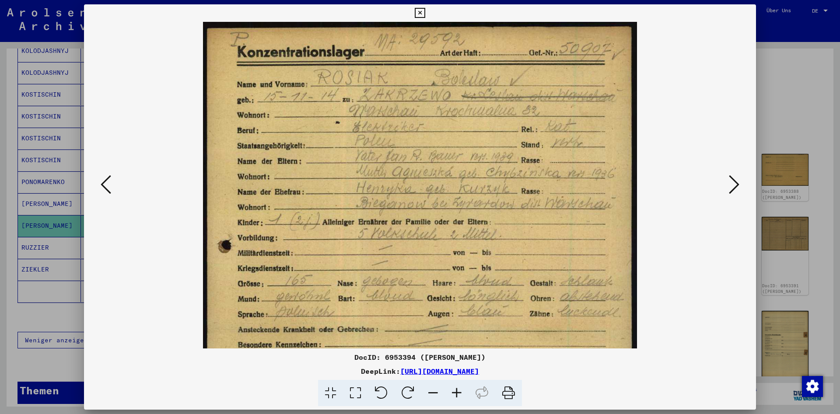
click at [425, 15] on icon at bounding box center [420, 13] width 10 height 10
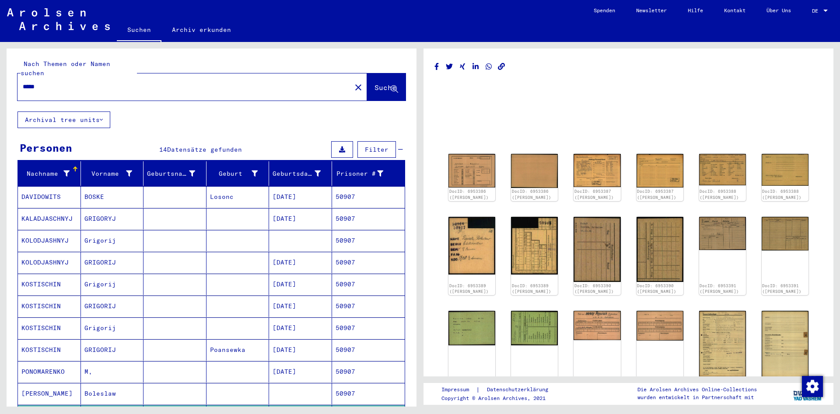
click at [133, 82] on input "*****" at bounding box center [184, 86] width 323 height 9
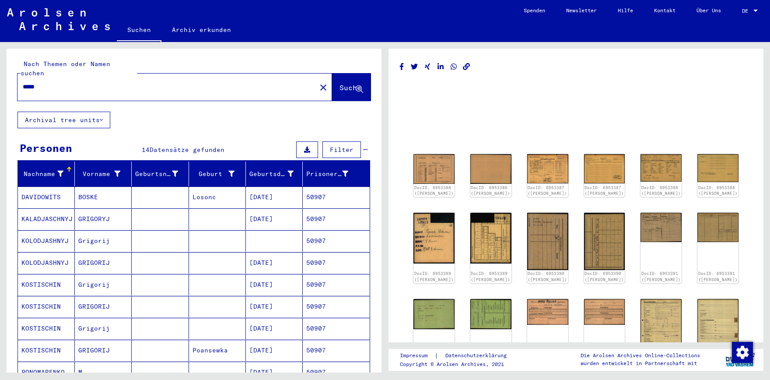
paste input "text"
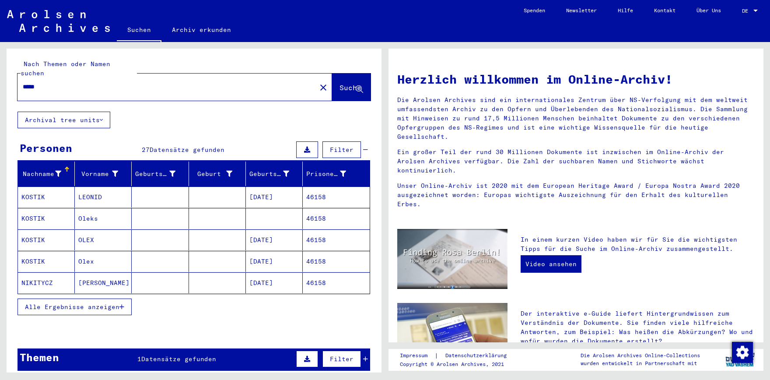
click at [81, 303] on span "Alle Ergebnisse anzeigen" at bounding box center [72, 307] width 94 height 8
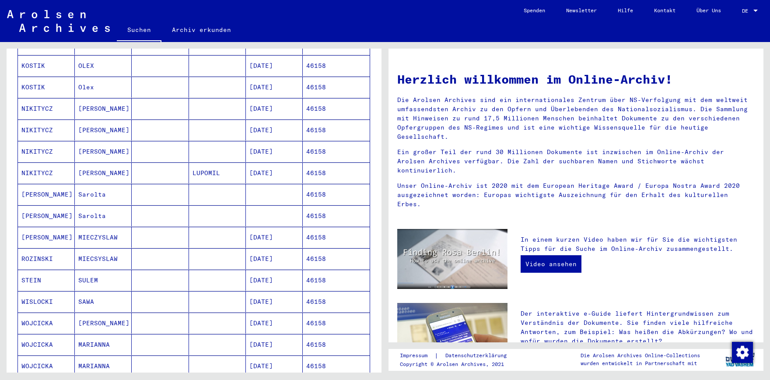
scroll to position [183, 0]
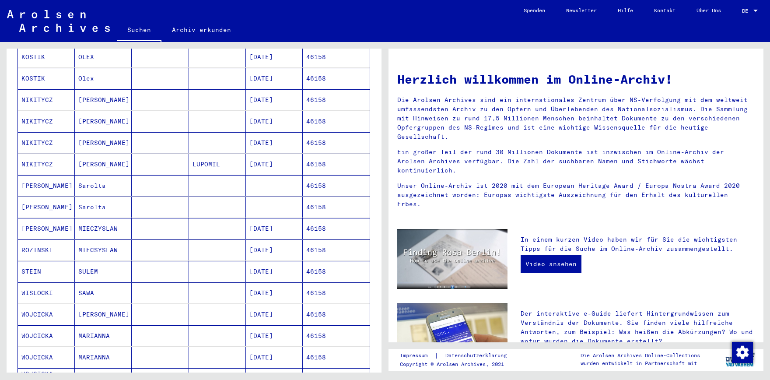
click at [150, 239] on mat-cell at bounding box center [160, 249] width 57 height 21
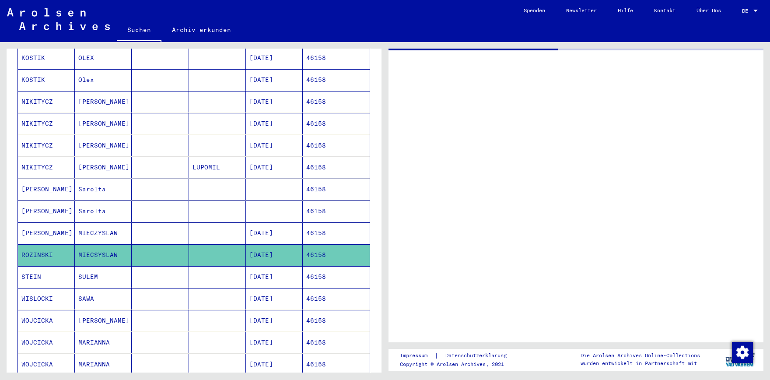
scroll to position [184, 0]
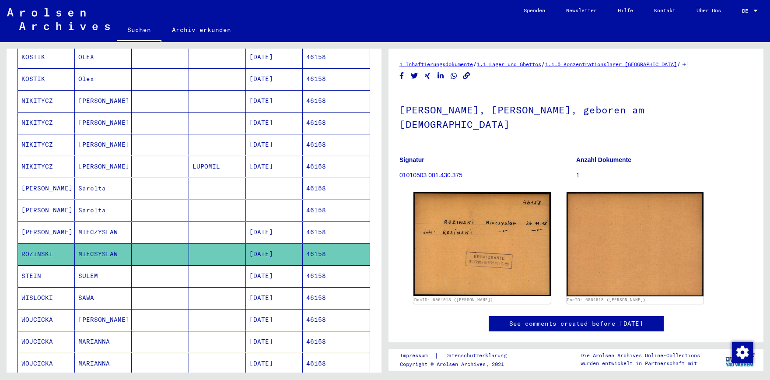
click at [162, 224] on mat-cell at bounding box center [160, 231] width 57 height 21
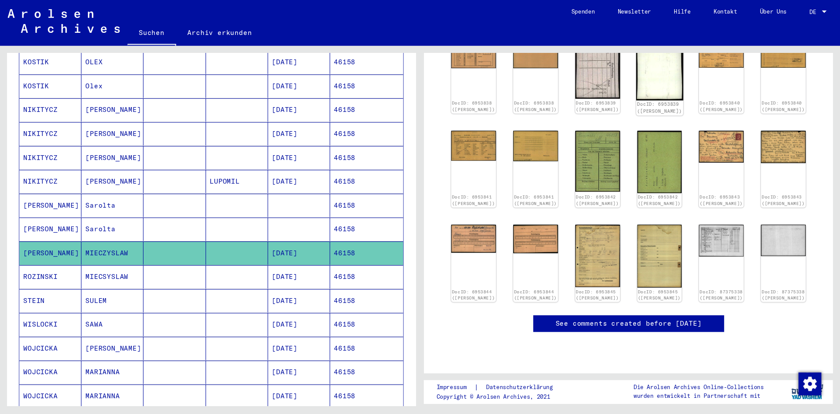
scroll to position [137, 0]
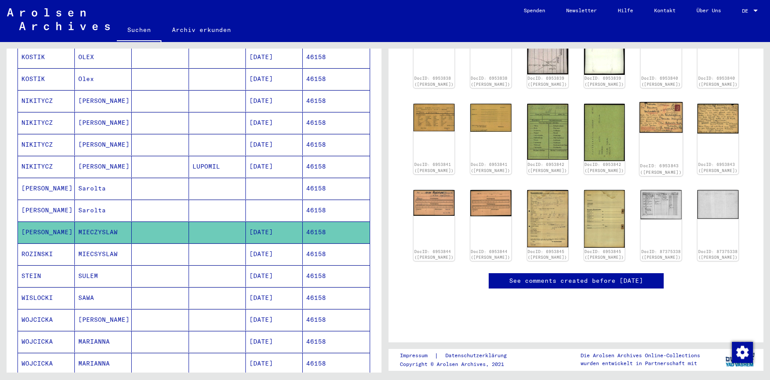
click at [658, 130] on img at bounding box center [660, 117] width 43 height 31
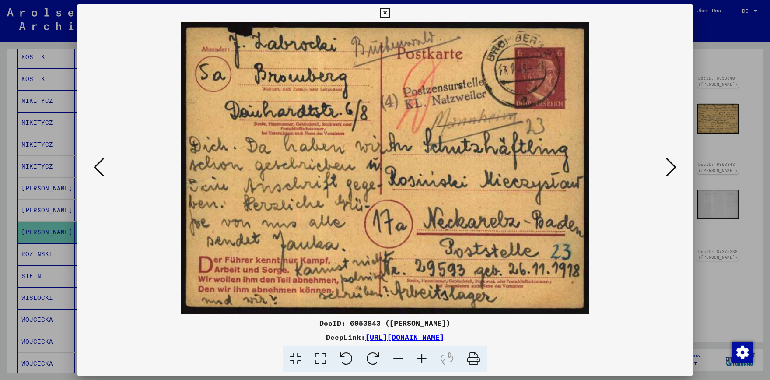
click at [672, 168] on icon at bounding box center [671, 167] width 10 height 21
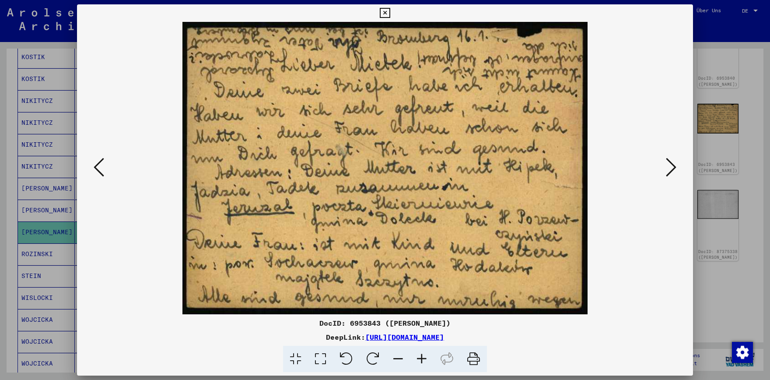
click at [672, 168] on icon at bounding box center [671, 167] width 10 height 21
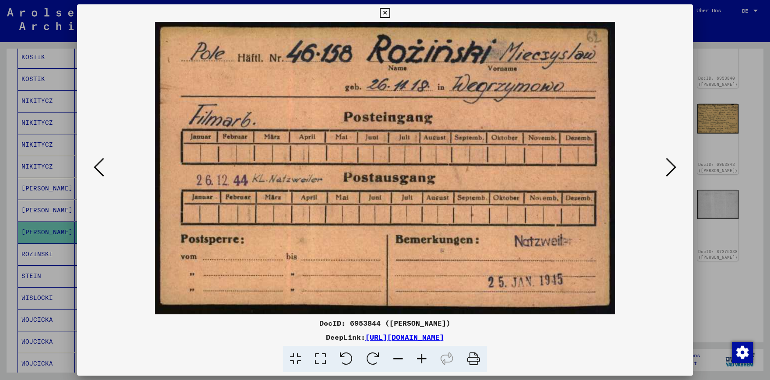
click at [672, 168] on icon at bounding box center [671, 167] width 10 height 21
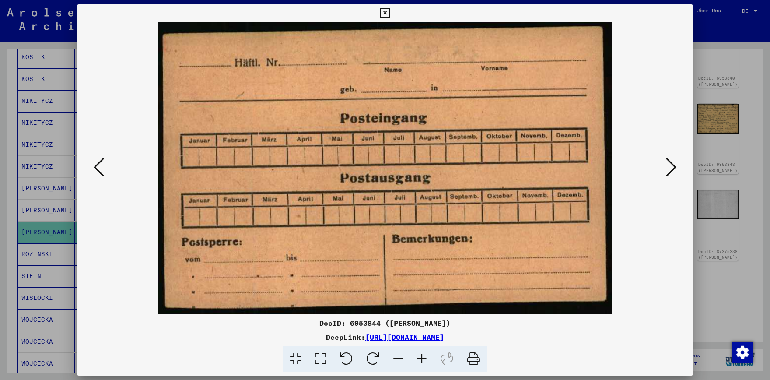
click at [672, 168] on icon at bounding box center [671, 167] width 10 height 21
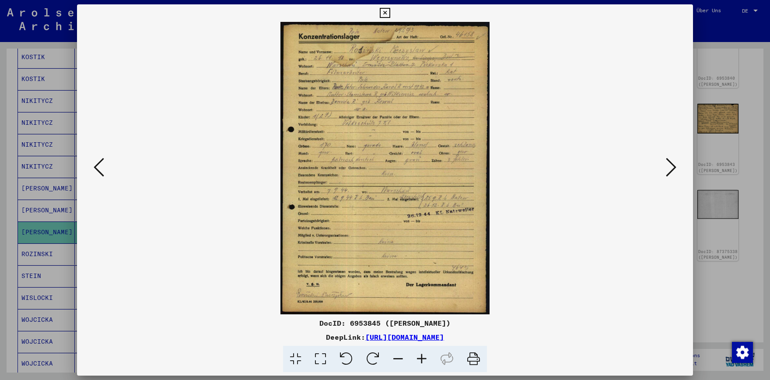
click at [390, 13] on icon at bounding box center [385, 13] width 10 height 10
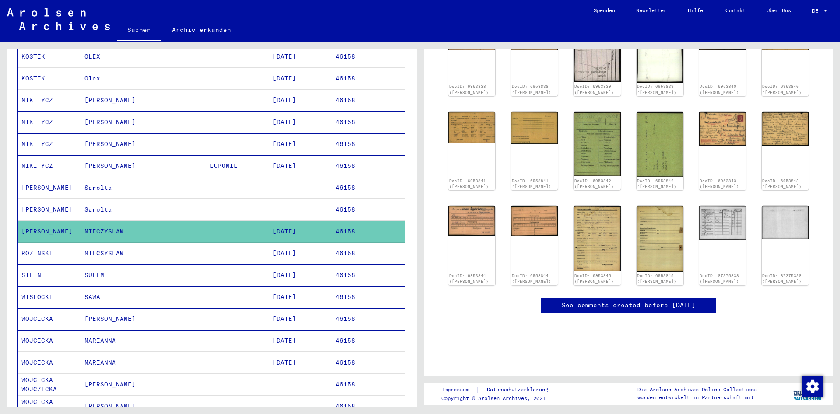
scroll to position [0, 0]
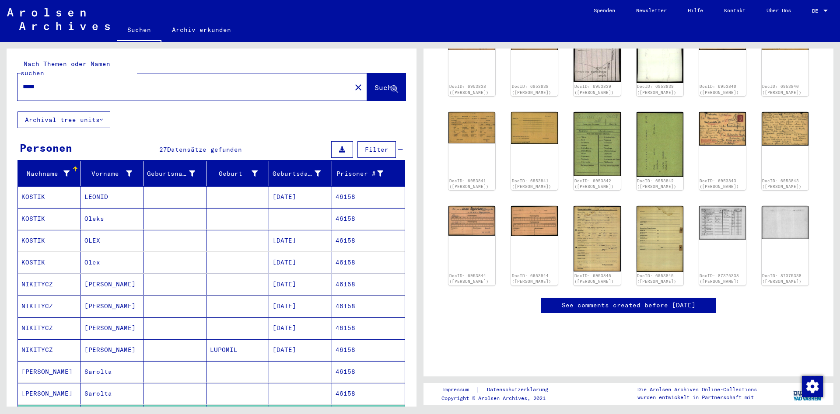
click at [111, 88] on div "***** close" at bounding box center [191, 86] width 349 height 27
click at [116, 82] on input "*****" at bounding box center [184, 86] width 323 height 9
paste input "*"
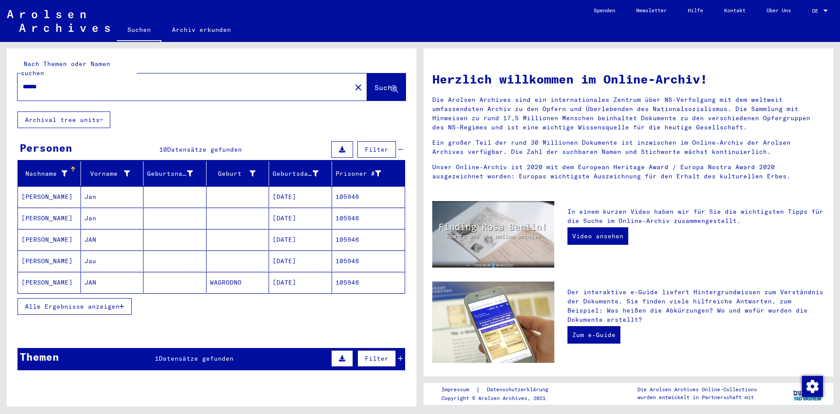
click at [59, 219] on mat-cell "[PERSON_NAME]" at bounding box center [49, 218] width 63 height 21
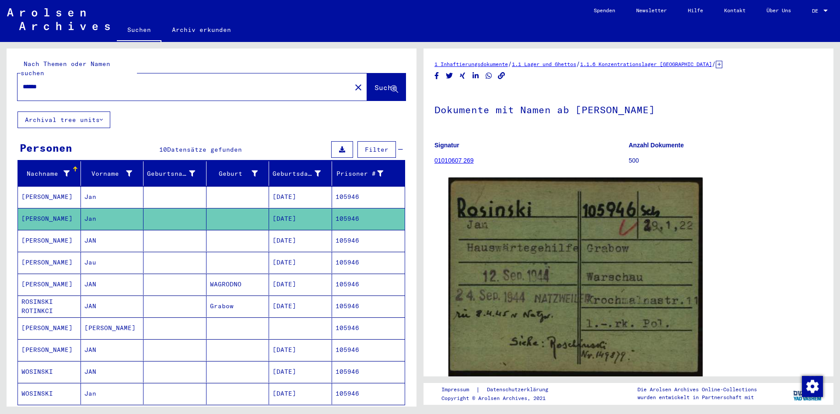
click at [76, 211] on mat-cell "[PERSON_NAME]" at bounding box center [49, 218] width 63 height 21
click at [70, 234] on mat-cell "[PERSON_NAME]" at bounding box center [49, 240] width 63 height 21
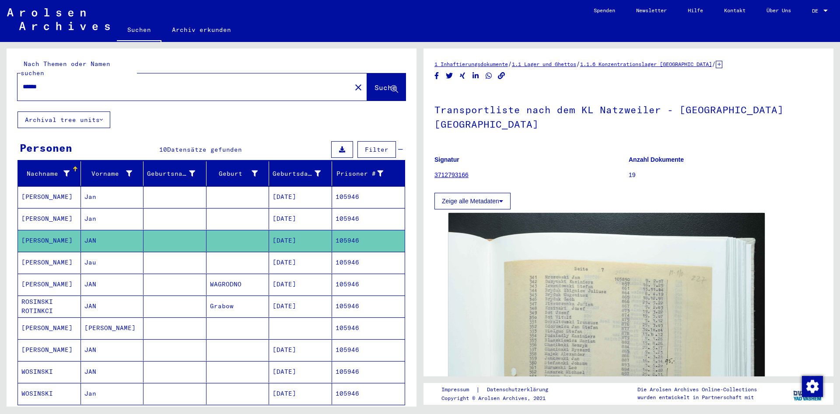
click at [63, 252] on mat-cell "[PERSON_NAME]" at bounding box center [49, 262] width 63 height 21
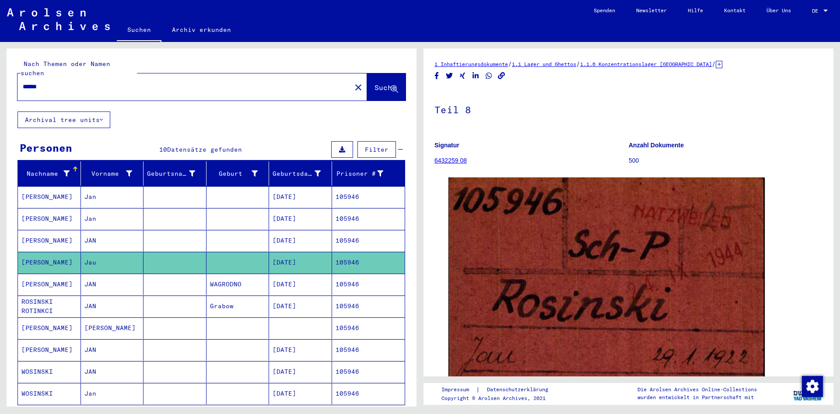
click at [58, 274] on mat-cell "[PERSON_NAME]" at bounding box center [49, 284] width 63 height 21
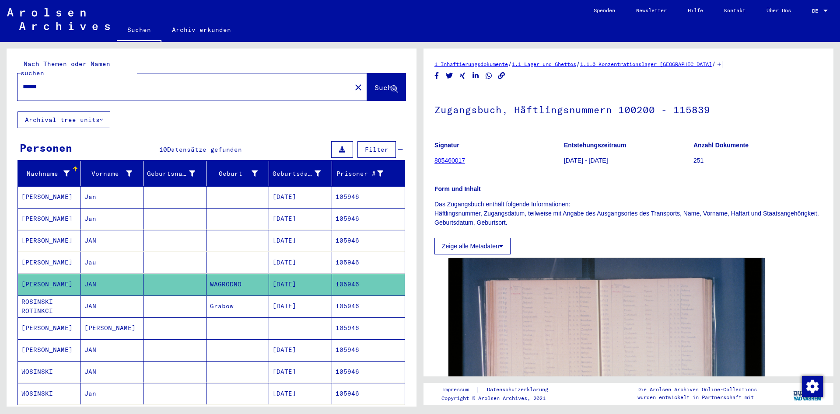
click at [53, 296] on mat-cell "ROSINSKI ROTINKCI" at bounding box center [49, 306] width 63 height 21
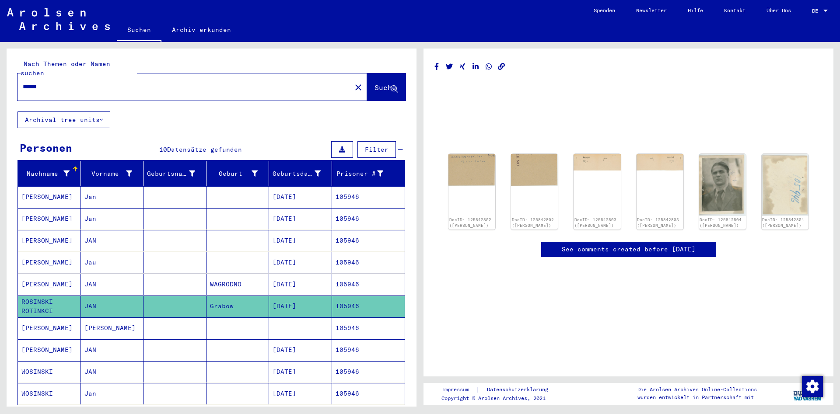
click at [59, 321] on mat-cell "[PERSON_NAME]" at bounding box center [49, 327] width 63 height 21
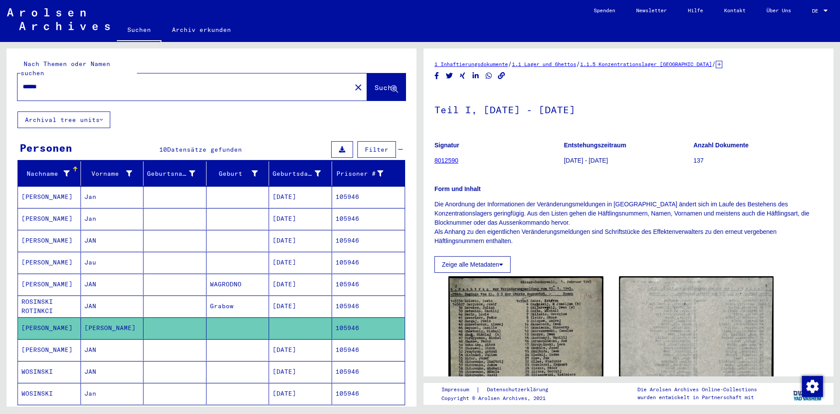
click at [60, 186] on mat-cell "[PERSON_NAME]" at bounding box center [49, 196] width 63 height 21
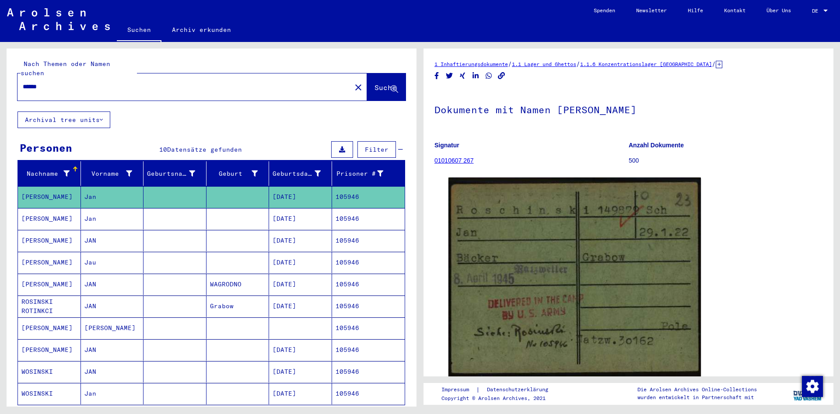
click at [62, 209] on mat-cell "[PERSON_NAME]" at bounding box center [49, 218] width 63 height 21
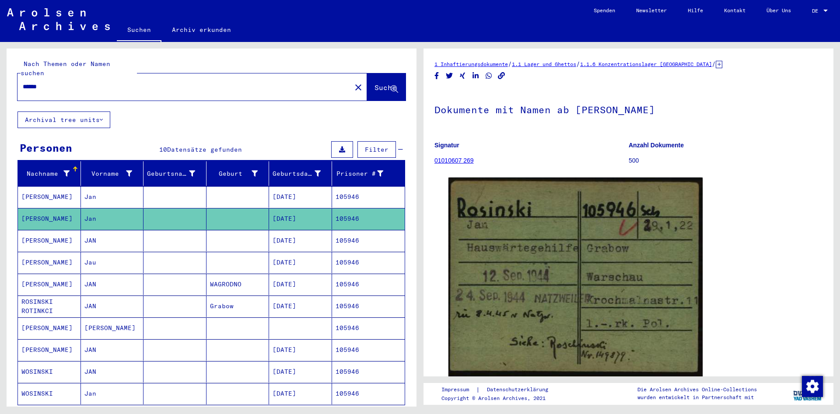
click at [59, 233] on mat-cell "[PERSON_NAME]" at bounding box center [49, 240] width 63 height 21
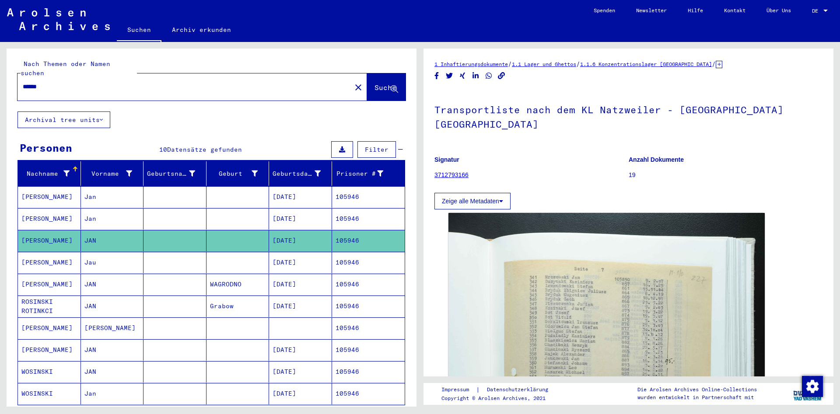
click at [58, 254] on mat-cell "[PERSON_NAME]" at bounding box center [49, 262] width 63 height 21
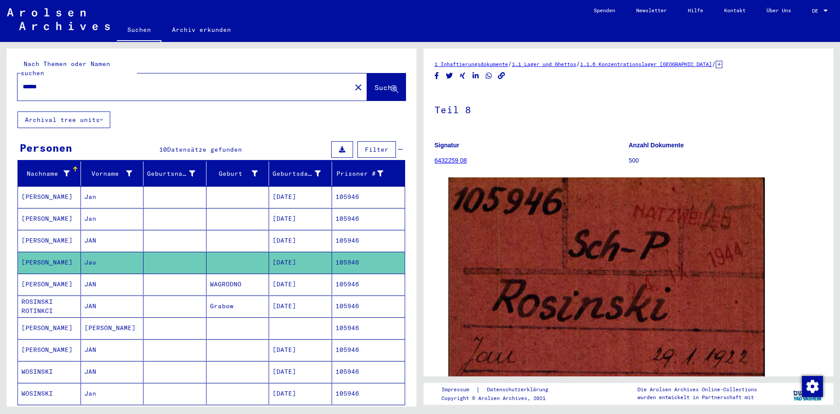
drag, startPoint x: 115, startPoint y: 76, endPoint x: -278, endPoint y: 163, distance: 401.8
click at [23, 91] on input "******" at bounding box center [184, 86] width 323 height 9
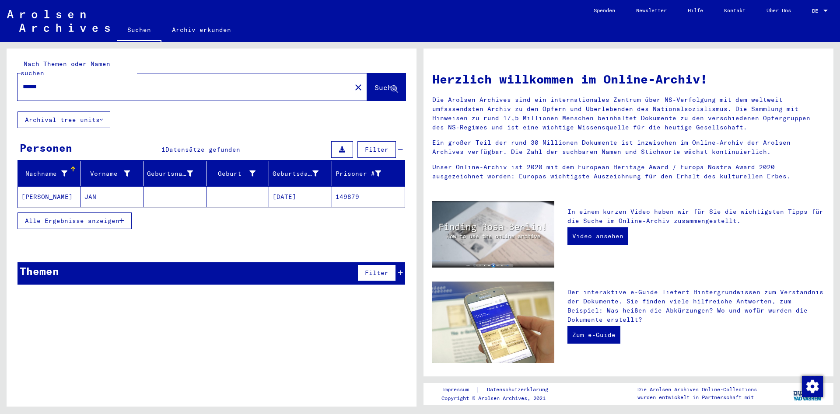
click at [175, 188] on mat-cell at bounding box center [174, 196] width 63 height 21
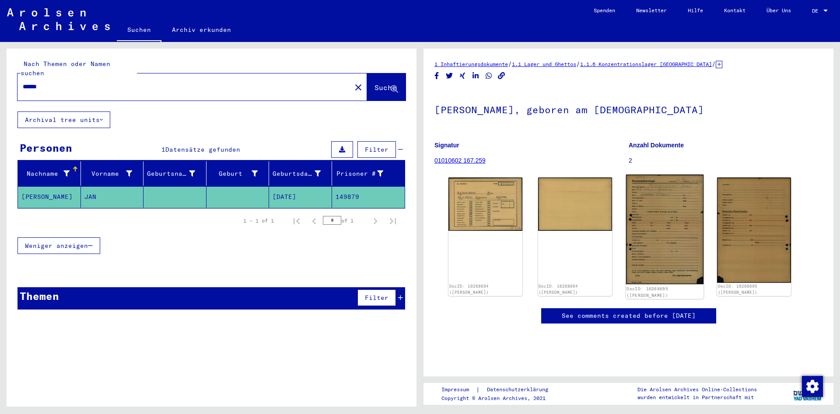
click at [634, 205] on img at bounding box center [663, 229] width 77 height 110
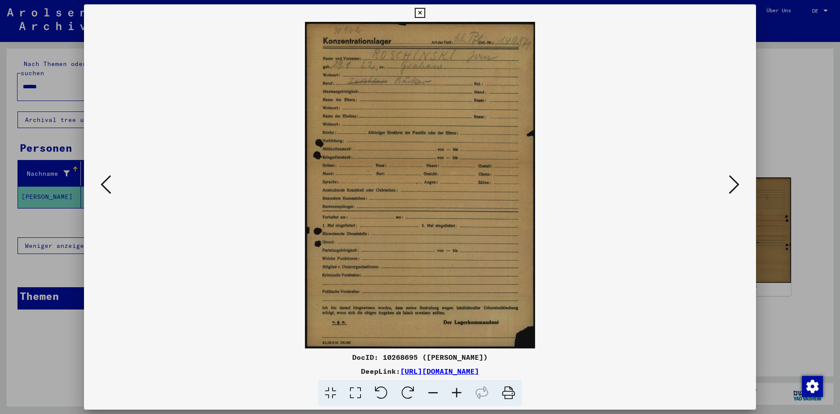
click at [425, 11] on icon at bounding box center [420, 13] width 10 height 10
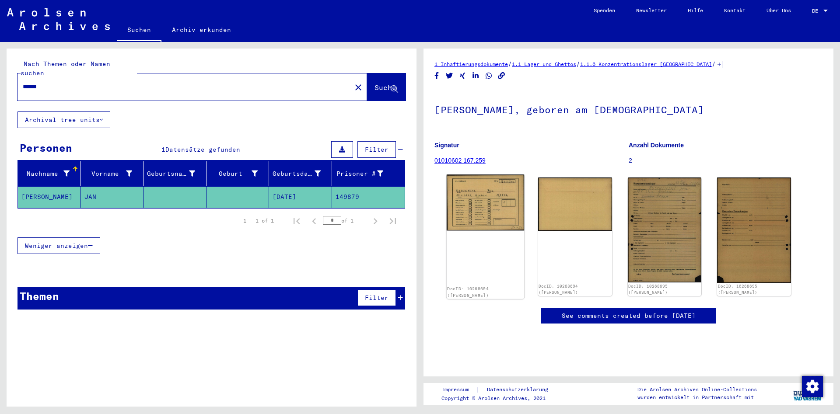
click at [503, 207] on img at bounding box center [484, 202] width 77 height 56
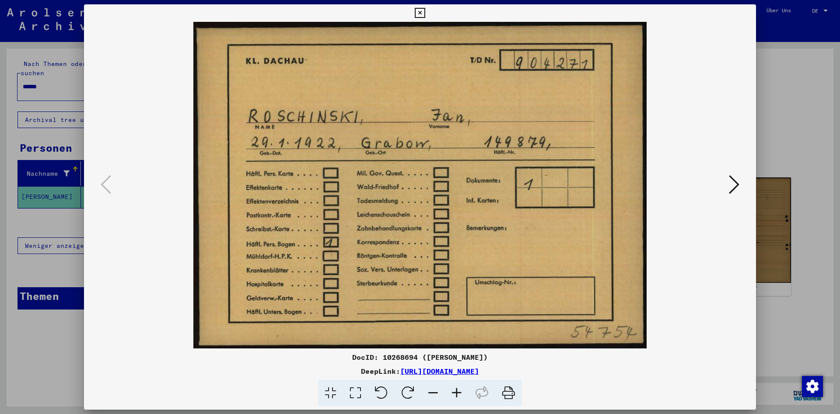
click at [425, 12] on icon at bounding box center [420, 13] width 10 height 10
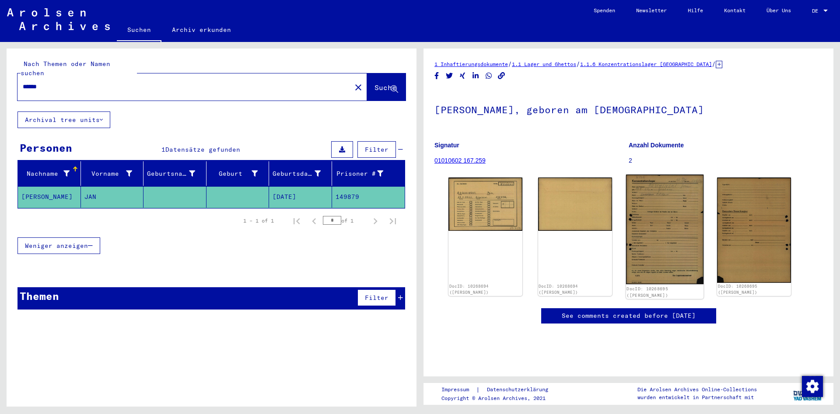
click at [685, 236] on img at bounding box center [663, 229] width 77 height 110
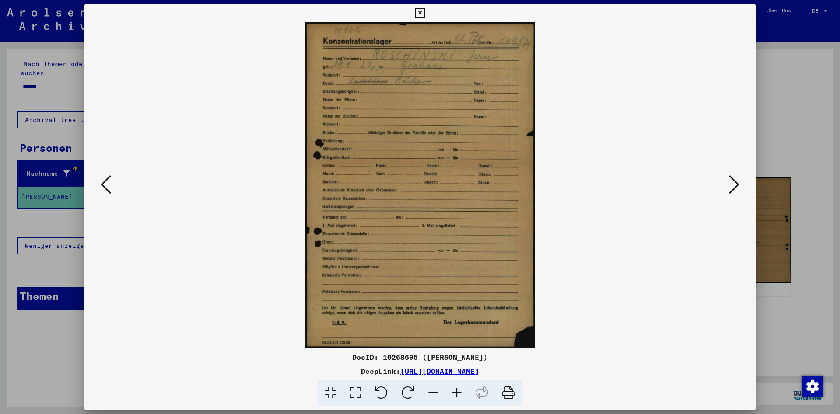
click at [425, 14] on icon at bounding box center [420, 13] width 10 height 10
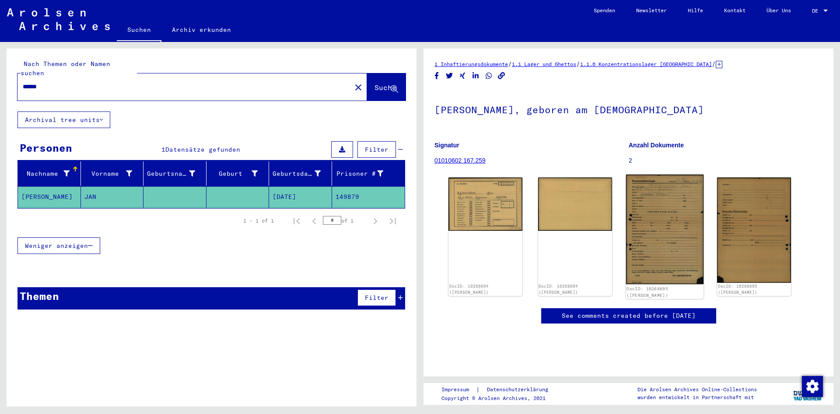
click at [678, 202] on img at bounding box center [663, 229] width 77 height 110
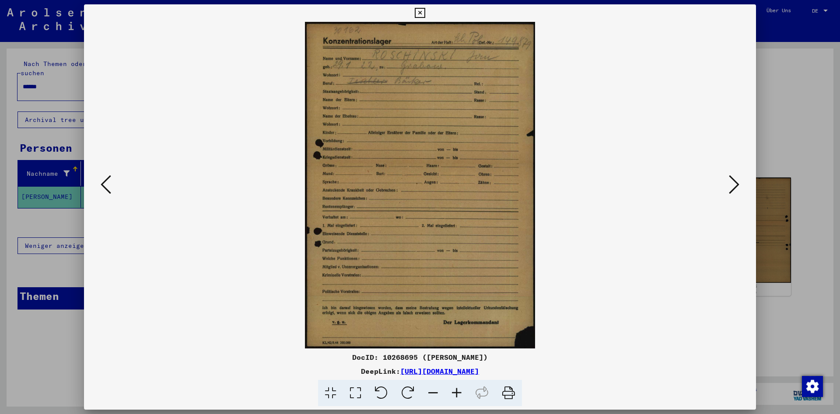
click at [425, 14] on icon at bounding box center [420, 13] width 10 height 10
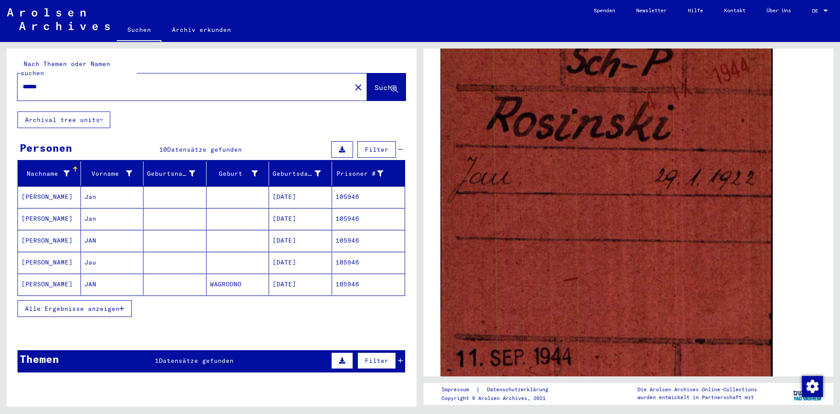
scroll to position [189, 0]
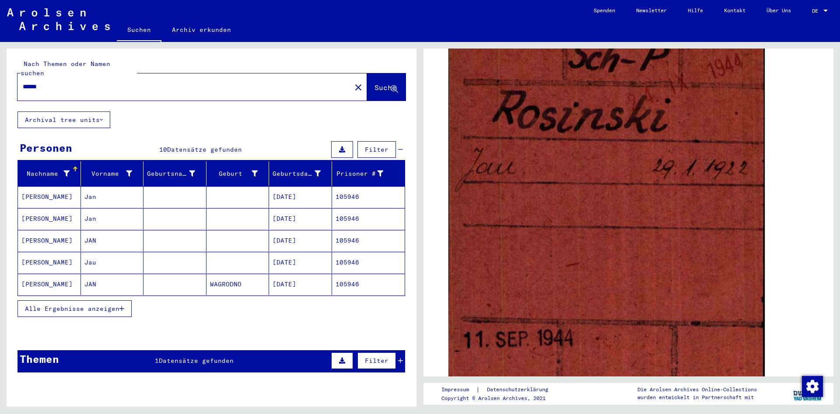
click at [153, 274] on mat-cell at bounding box center [174, 284] width 63 height 21
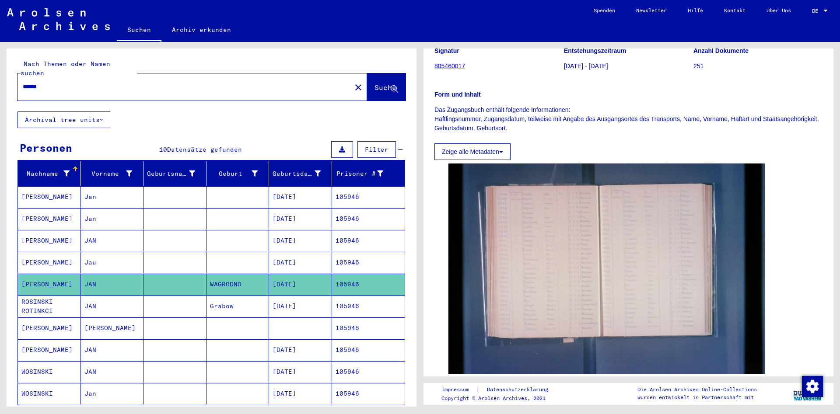
scroll to position [47, 0]
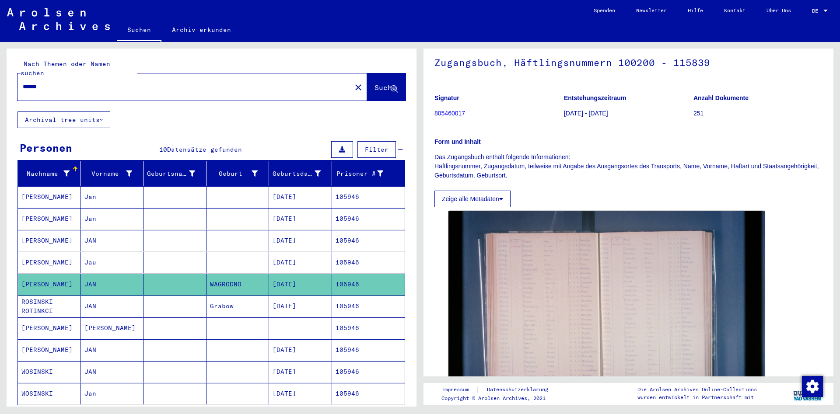
click at [163, 317] on mat-cell at bounding box center [174, 327] width 63 height 21
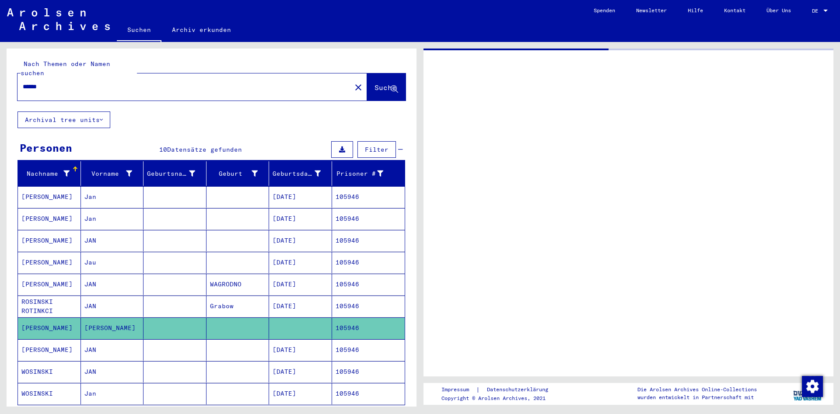
click at [165, 300] on mat-cell at bounding box center [174, 306] width 63 height 21
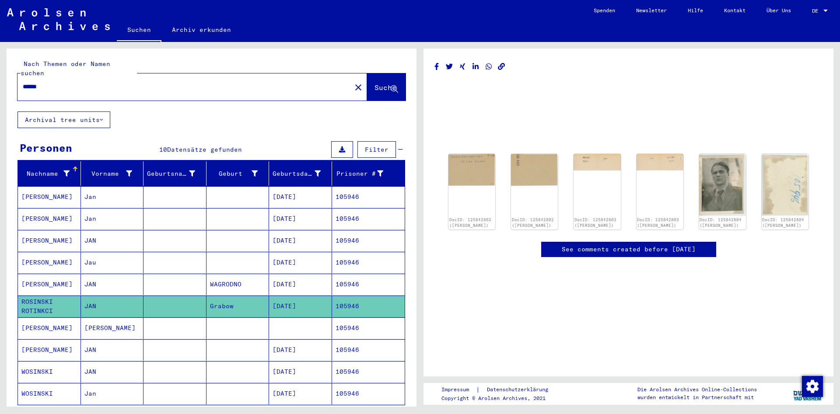
click at [167, 252] on mat-cell at bounding box center [174, 262] width 63 height 21
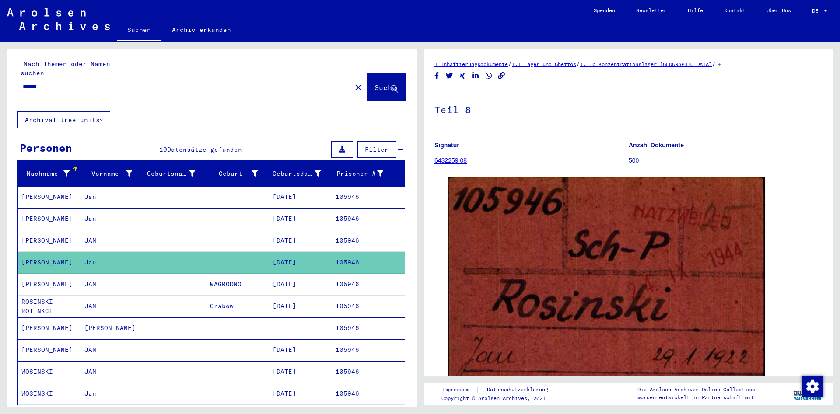
click at [170, 232] on mat-cell at bounding box center [174, 240] width 63 height 21
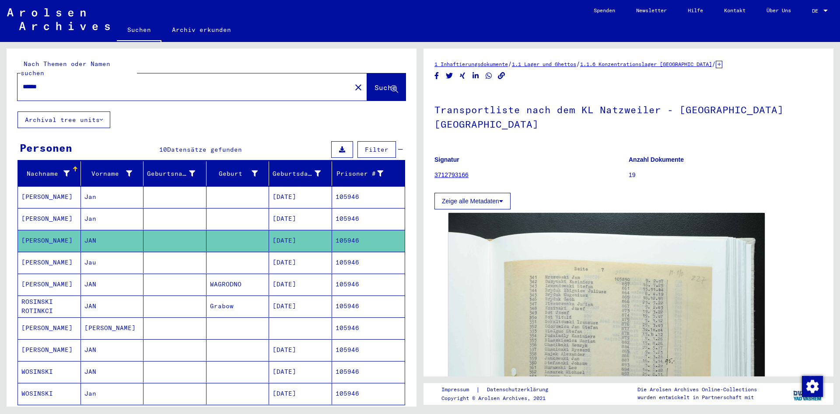
click at [176, 208] on mat-cell at bounding box center [174, 218] width 63 height 21
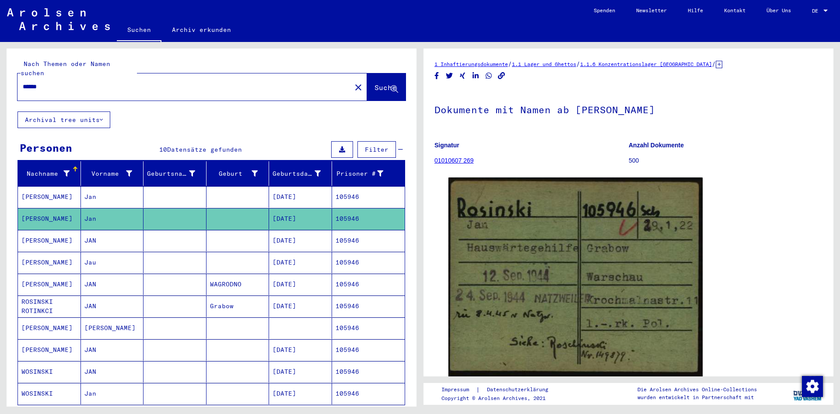
click at [166, 305] on mat-cell at bounding box center [174, 306] width 63 height 21
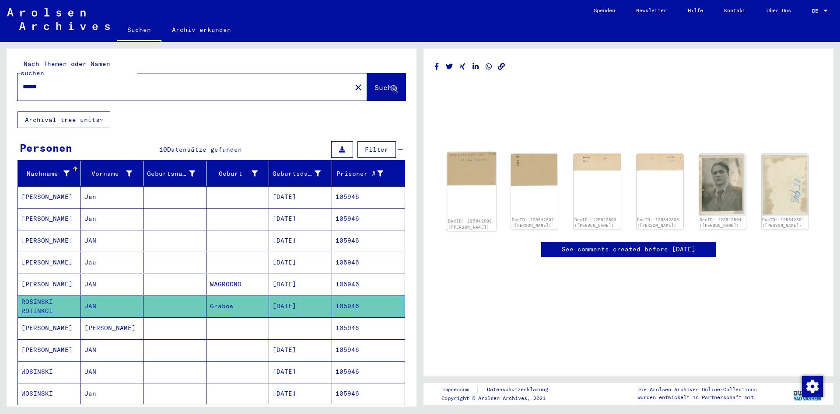
click at [472, 173] on img at bounding box center [471, 169] width 49 height 34
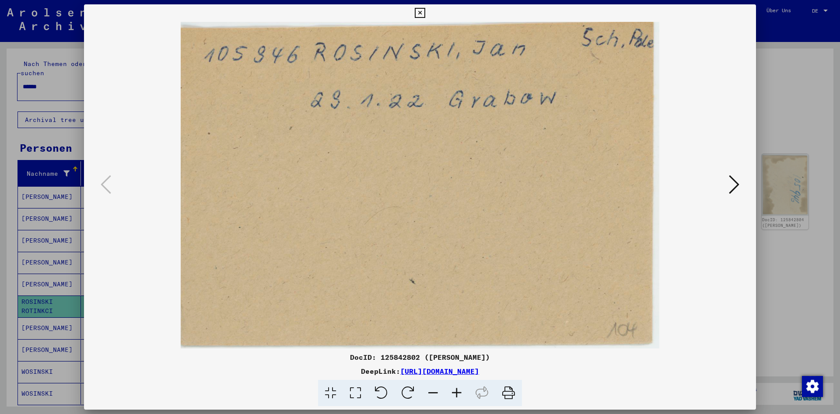
click at [732, 185] on icon at bounding box center [734, 184] width 10 height 21
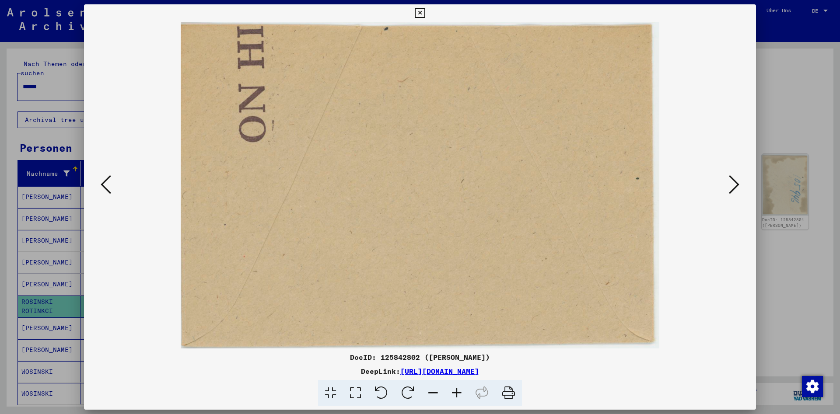
click at [732, 185] on icon at bounding box center [734, 184] width 10 height 21
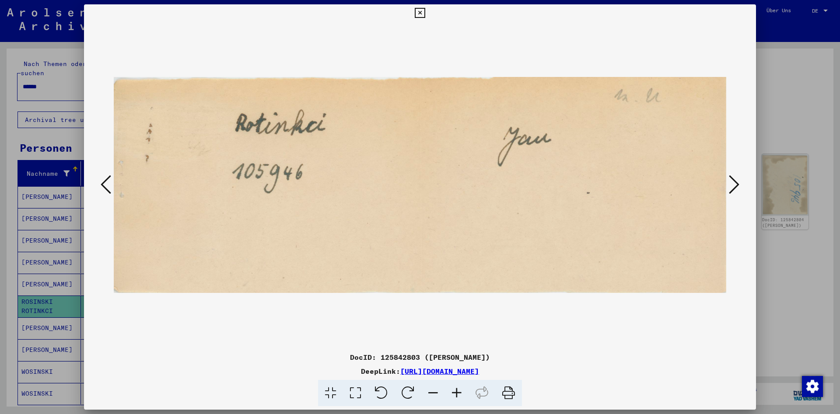
click at [732, 185] on icon at bounding box center [734, 184] width 10 height 21
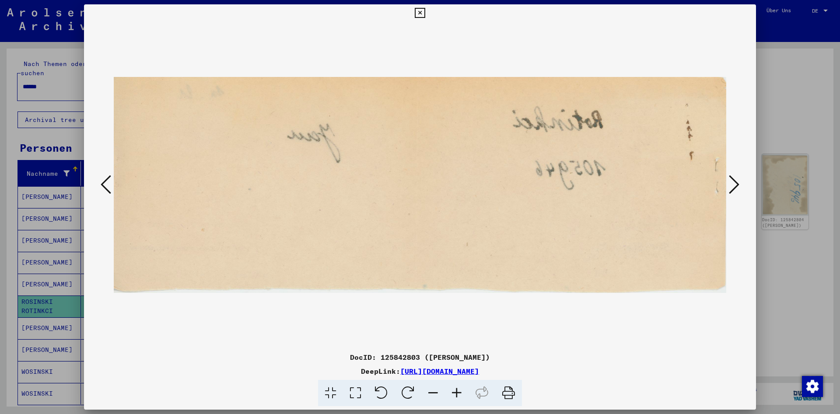
click at [732, 185] on icon at bounding box center [734, 184] width 10 height 21
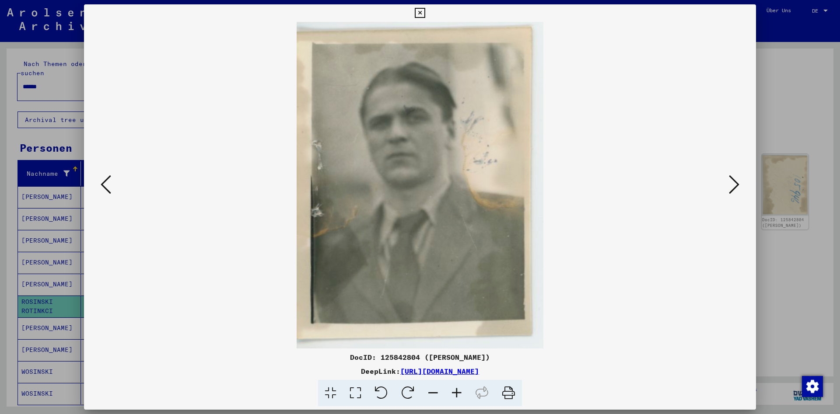
click at [732, 185] on icon at bounding box center [734, 184] width 10 height 21
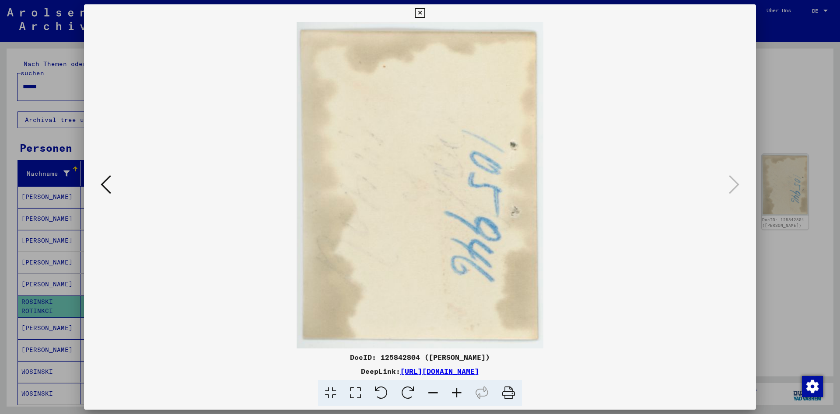
click at [425, 17] on icon at bounding box center [420, 13] width 10 height 10
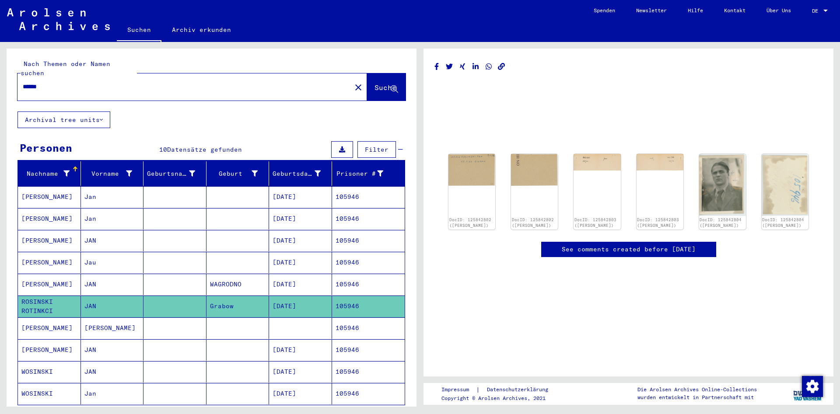
click at [185, 77] on div "******" at bounding box center [181, 87] width 328 height 20
click at [181, 82] on input "******" at bounding box center [184, 86] width 323 height 9
paste input "text"
type input "******"
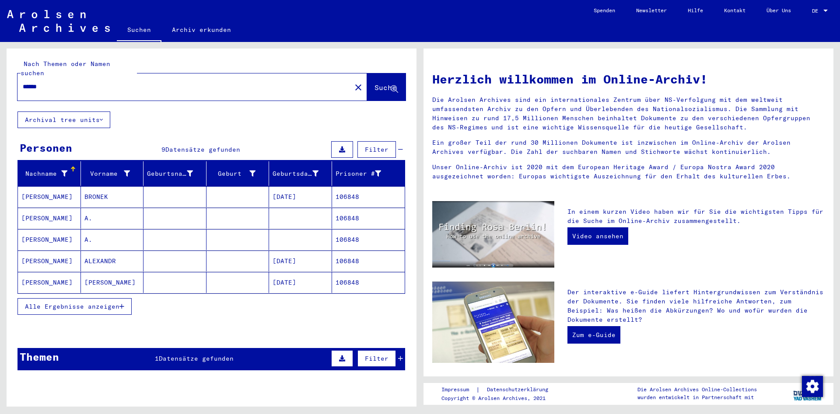
click at [63, 303] on span "Alle Ergebnisse anzeigen" at bounding box center [72, 307] width 94 height 8
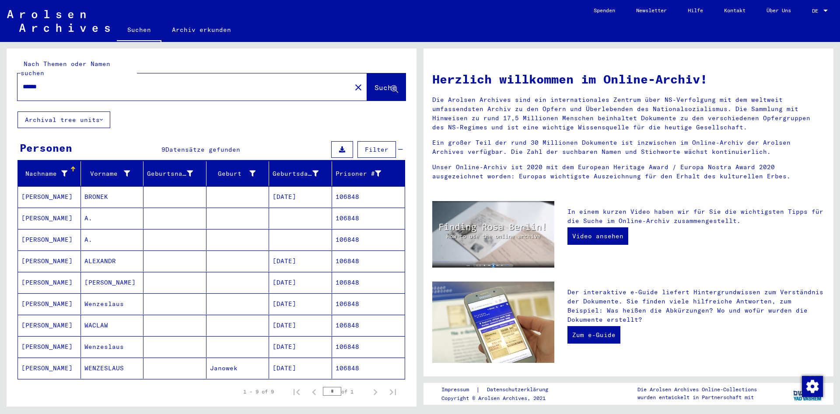
click at [49, 315] on mat-cell "[PERSON_NAME]" at bounding box center [49, 325] width 63 height 21
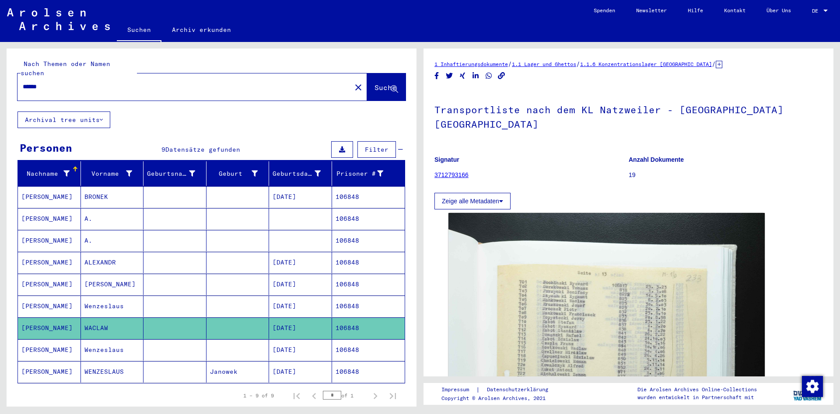
click at [45, 349] on mat-cell "[PERSON_NAME]" at bounding box center [49, 349] width 63 height 21
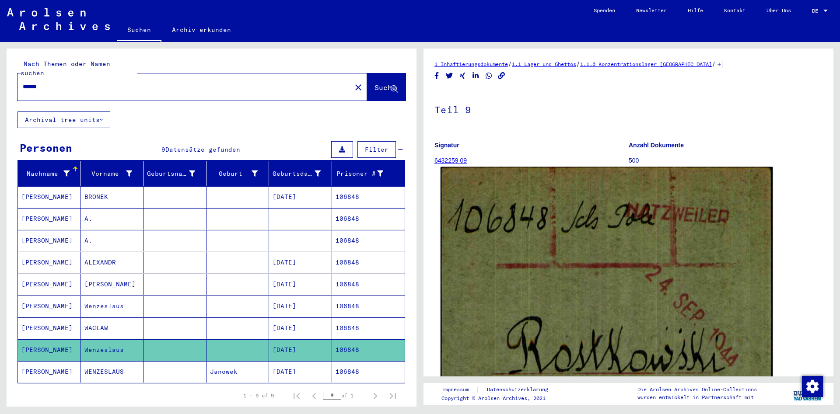
scroll to position [189, 0]
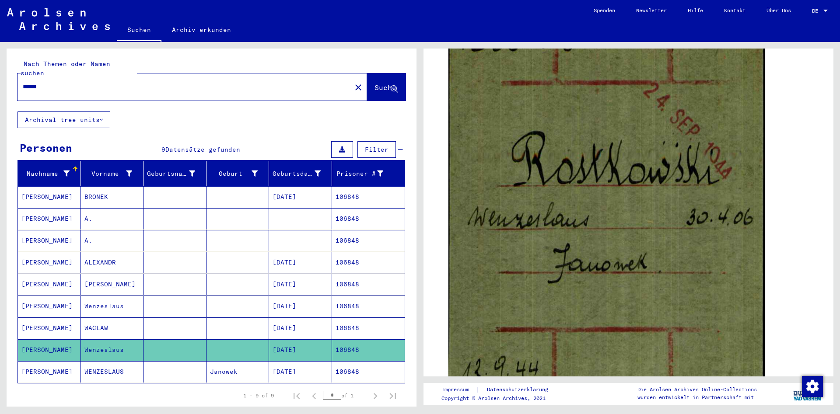
click at [49, 362] on mat-cell "[PERSON_NAME]" at bounding box center [49, 371] width 63 height 21
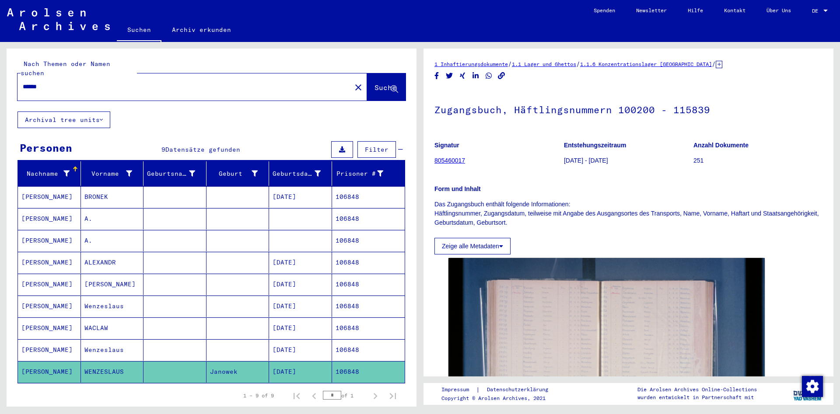
click at [40, 317] on mat-cell "[PERSON_NAME]" at bounding box center [49, 327] width 63 height 21
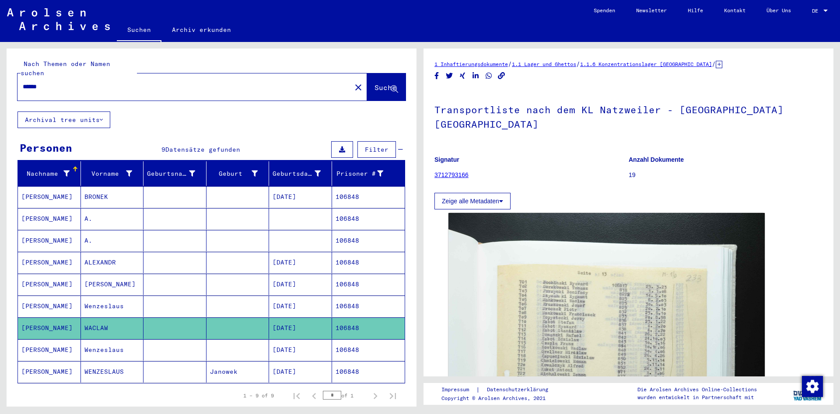
click at [48, 296] on mat-cell "[PERSON_NAME]" at bounding box center [49, 306] width 63 height 21
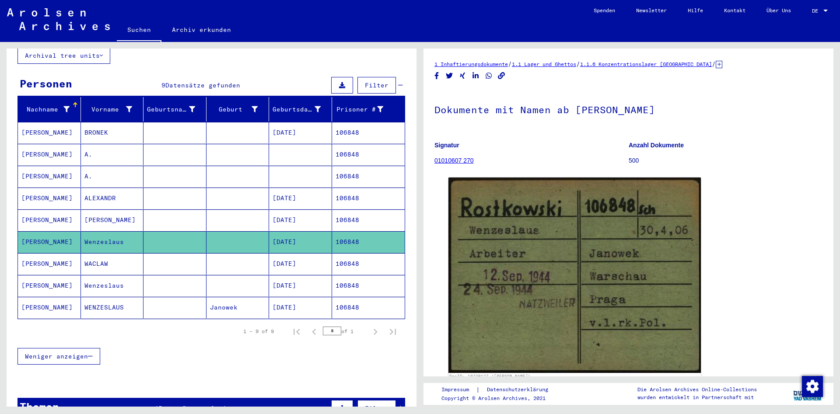
scroll to position [94, 0]
